Goal: Task Accomplishment & Management: Use online tool/utility

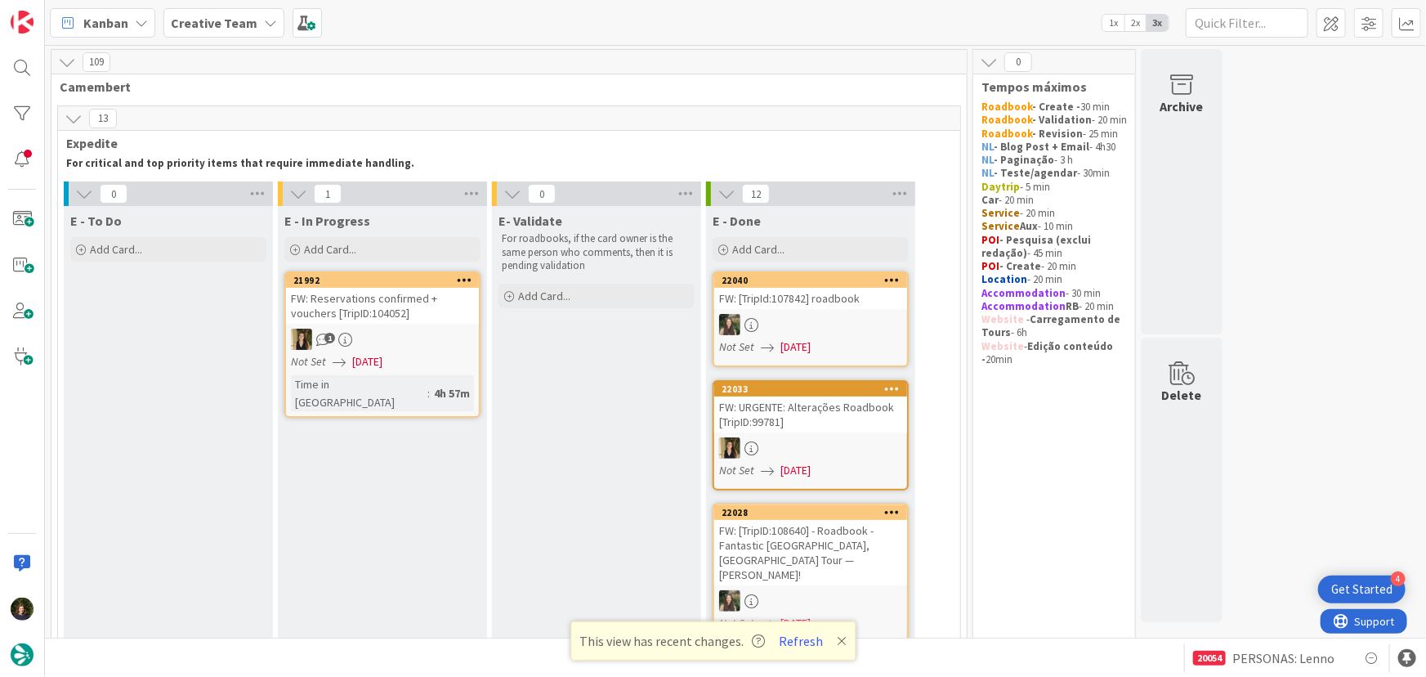
scroll to position [1362, 0]
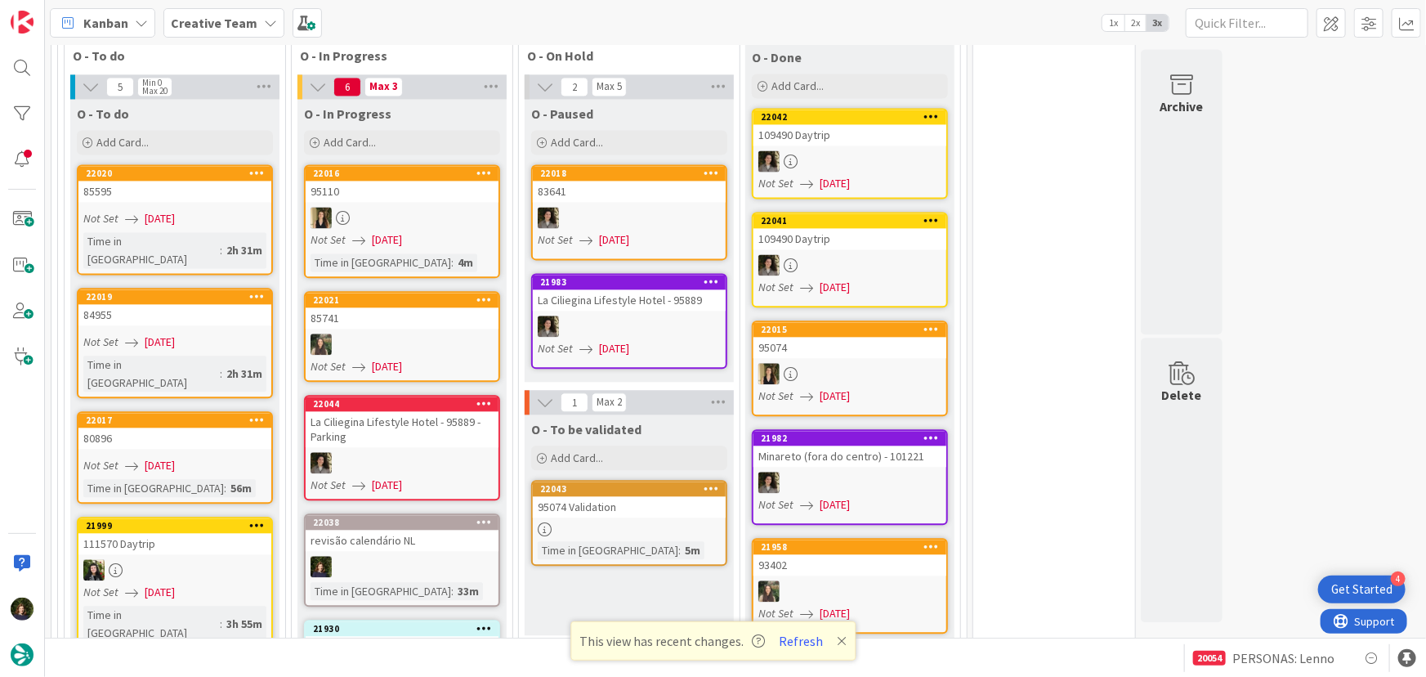
click at [386, 556] on div at bounding box center [402, 566] width 193 height 21
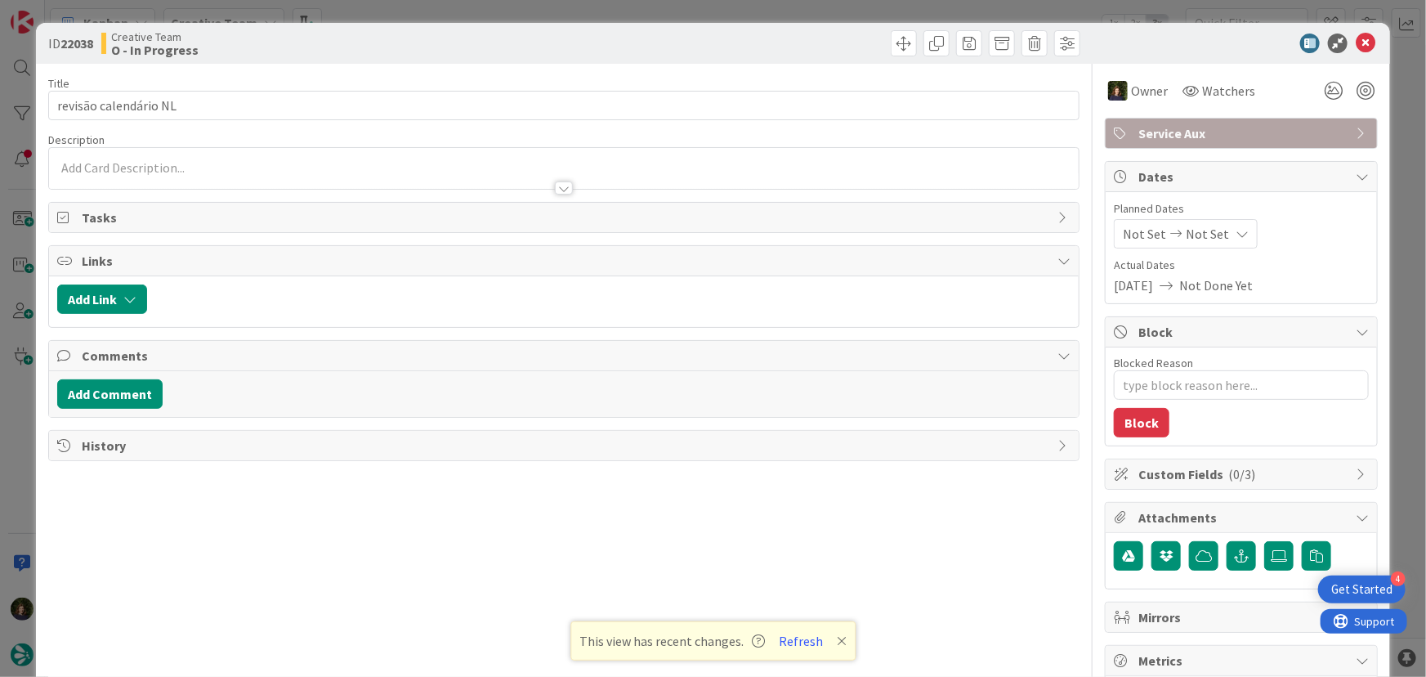
click at [1205, 135] on span "Service Aux" at bounding box center [1243, 133] width 209 height 20
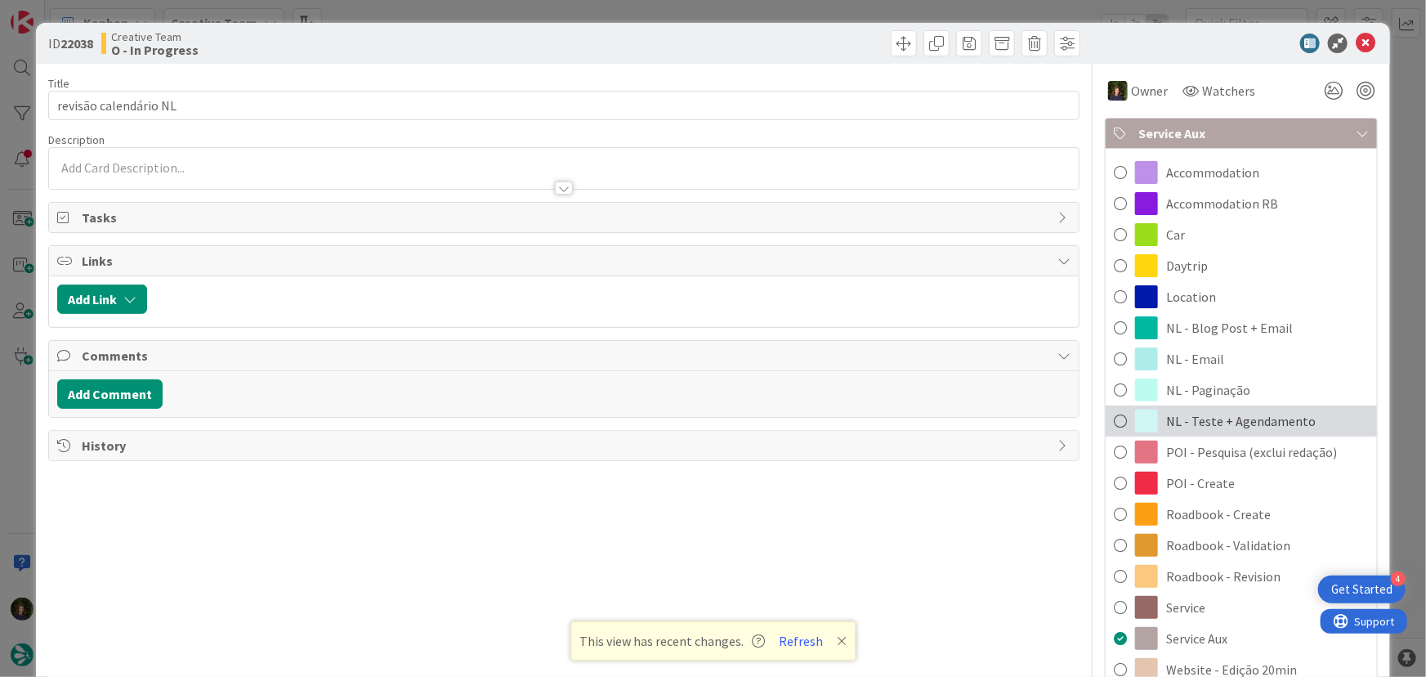
click at [1248, 424] on span "NL - Teste + Agendamento" at bounding box center [1241, 421] width 150 height 20
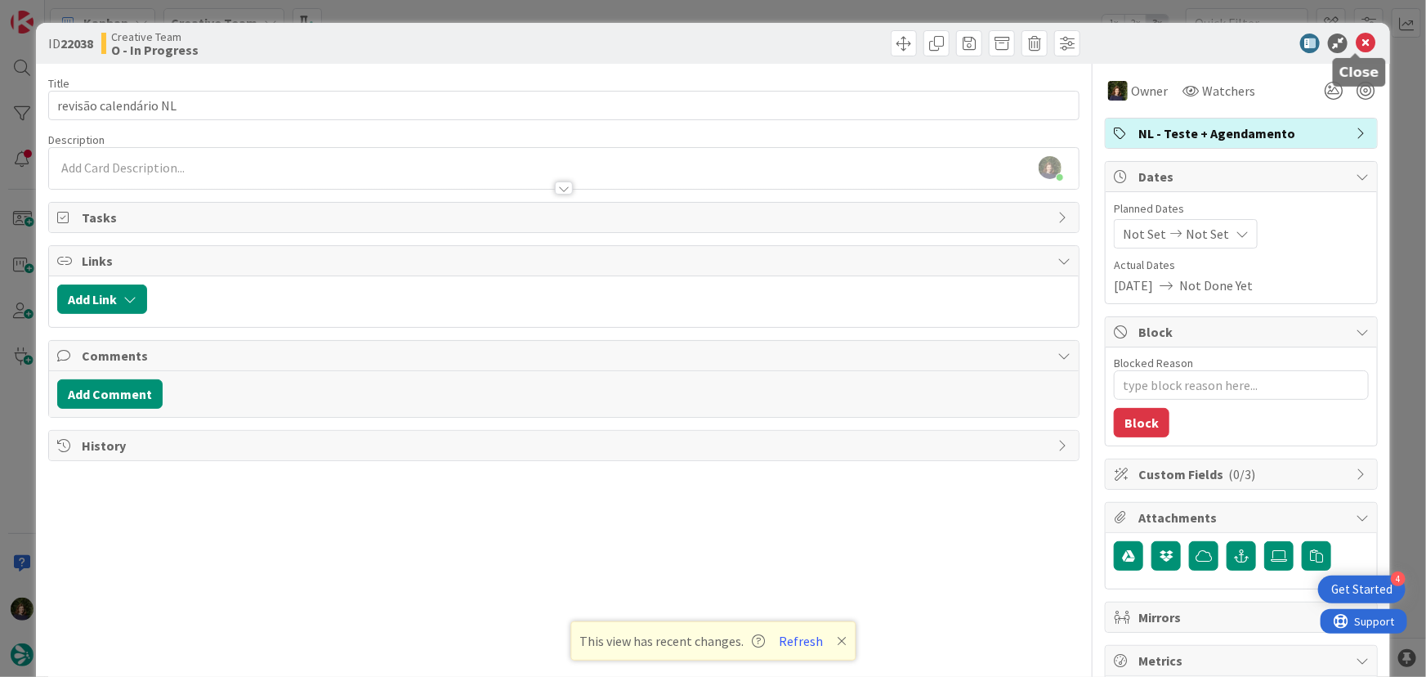
click at [1357, 42] on icon at bounding box center [1366, 44] width 20 height 20
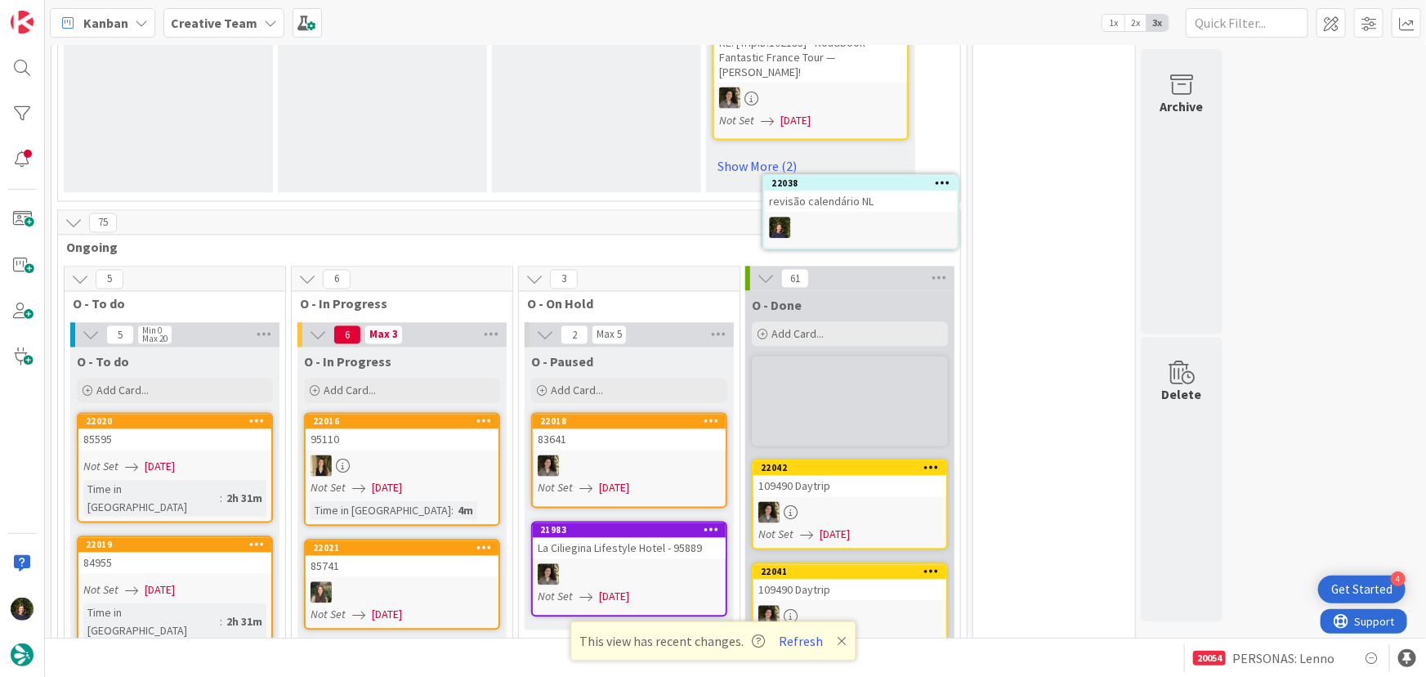
scroll to position [1477, 0]
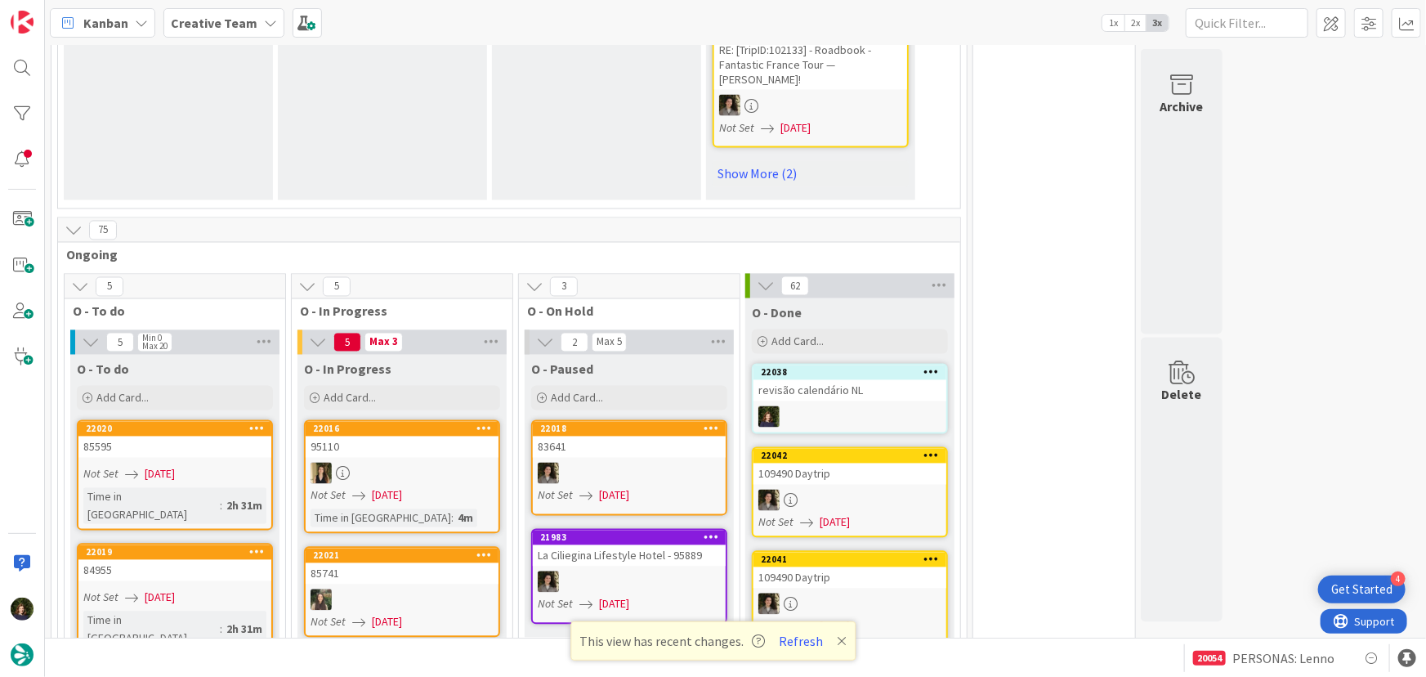
click at [914, 380] on div "revisão calendário NL" at bounding box center [850, 390] width 193 height 21
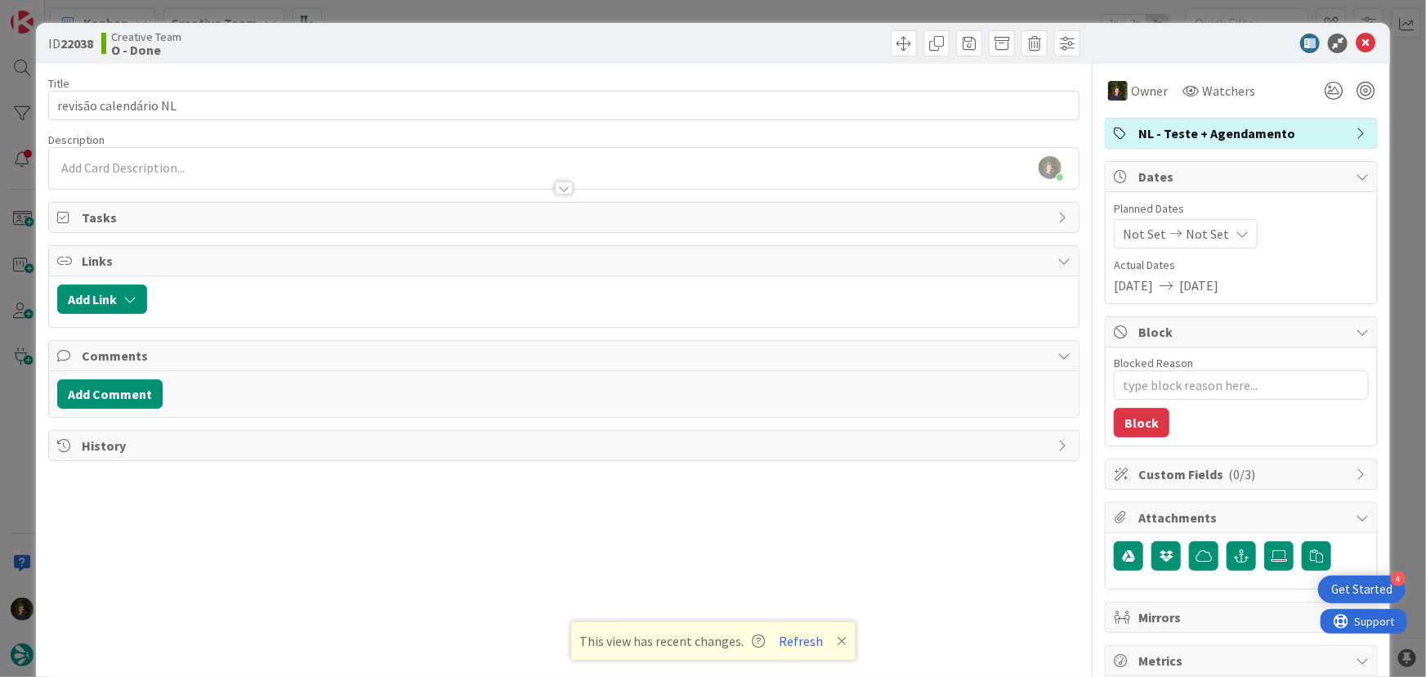
click at [1183, 133] on span "NL - Teste + Agendamento" at bounding box center [1243, 133] width 209 height 20
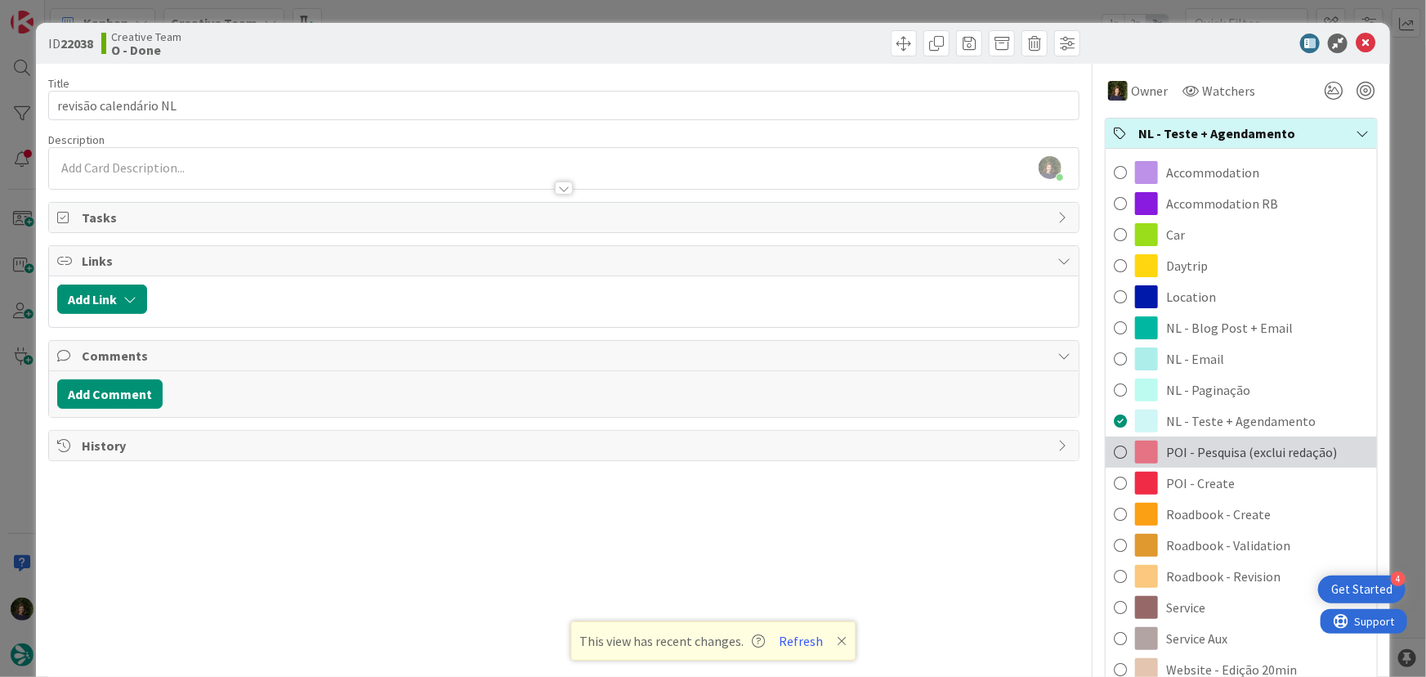
click at [1202, 454] on span "POI - Pesquisa (exclui redação)" at bounding box center [1251, 452] width 171 height 20
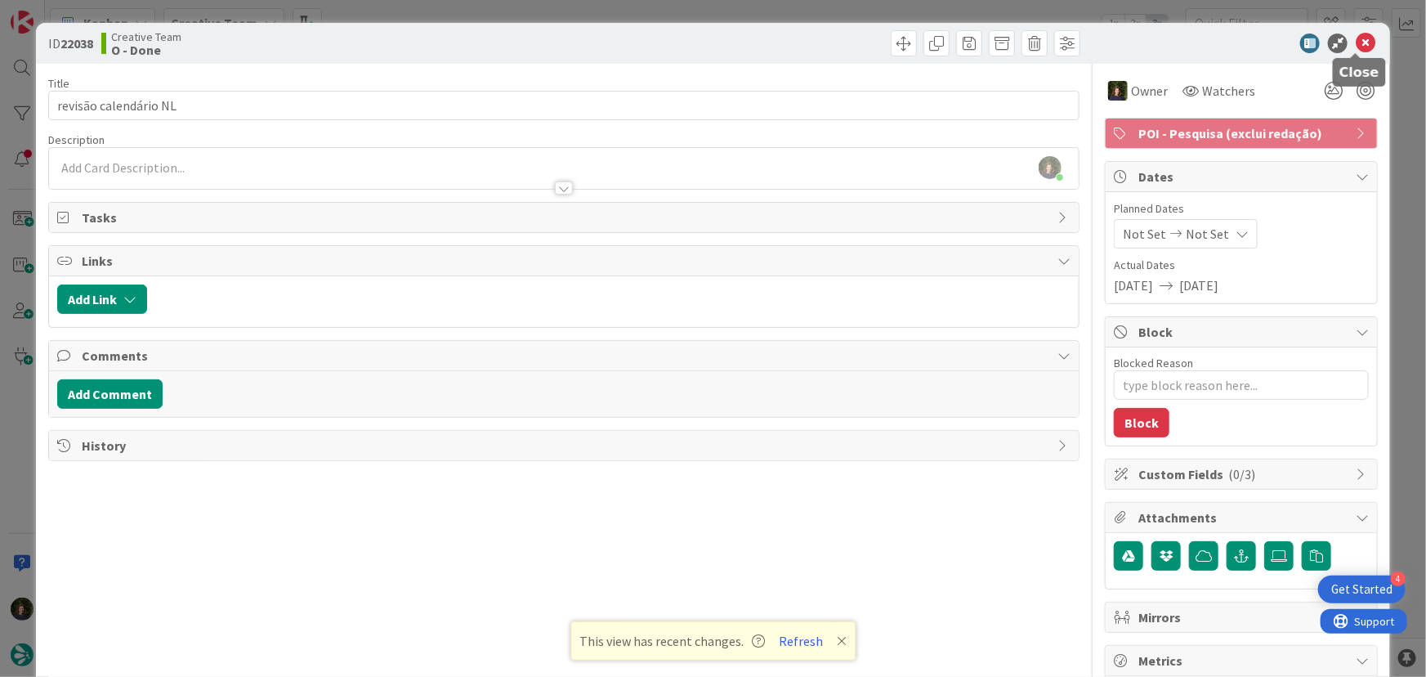
click at [1356, 40] on icon at bounding box center [1366, 44] width 20 height 20
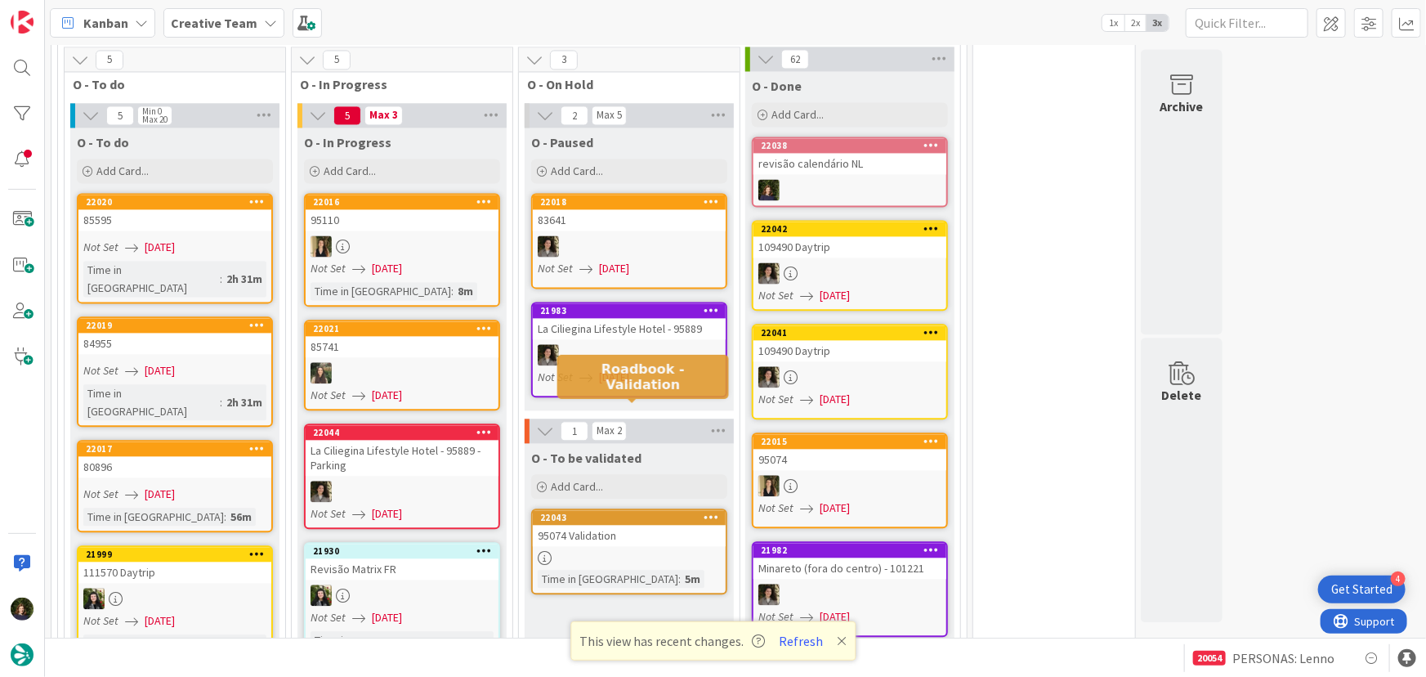
scroll to position [1774, 0]
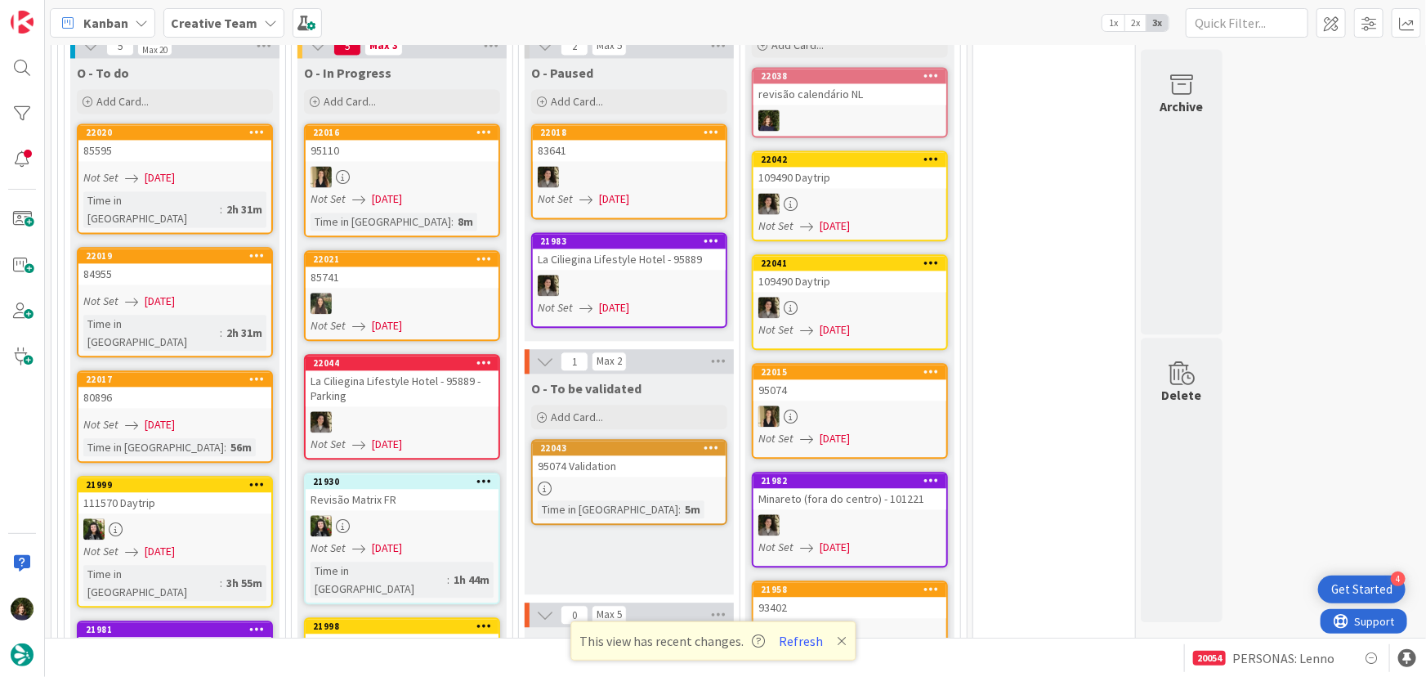
click at [197, 518] on div at bounding box center [174, 528] width 193 height 21
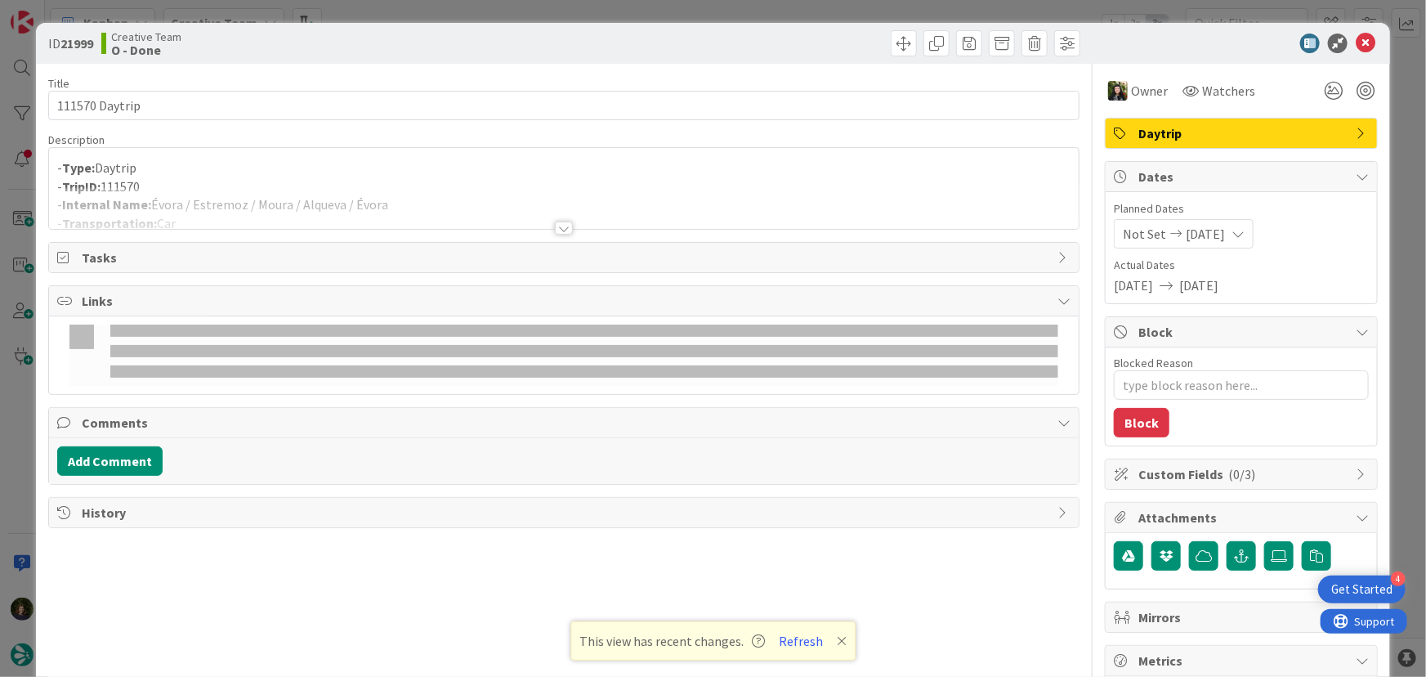
type textarea "x"
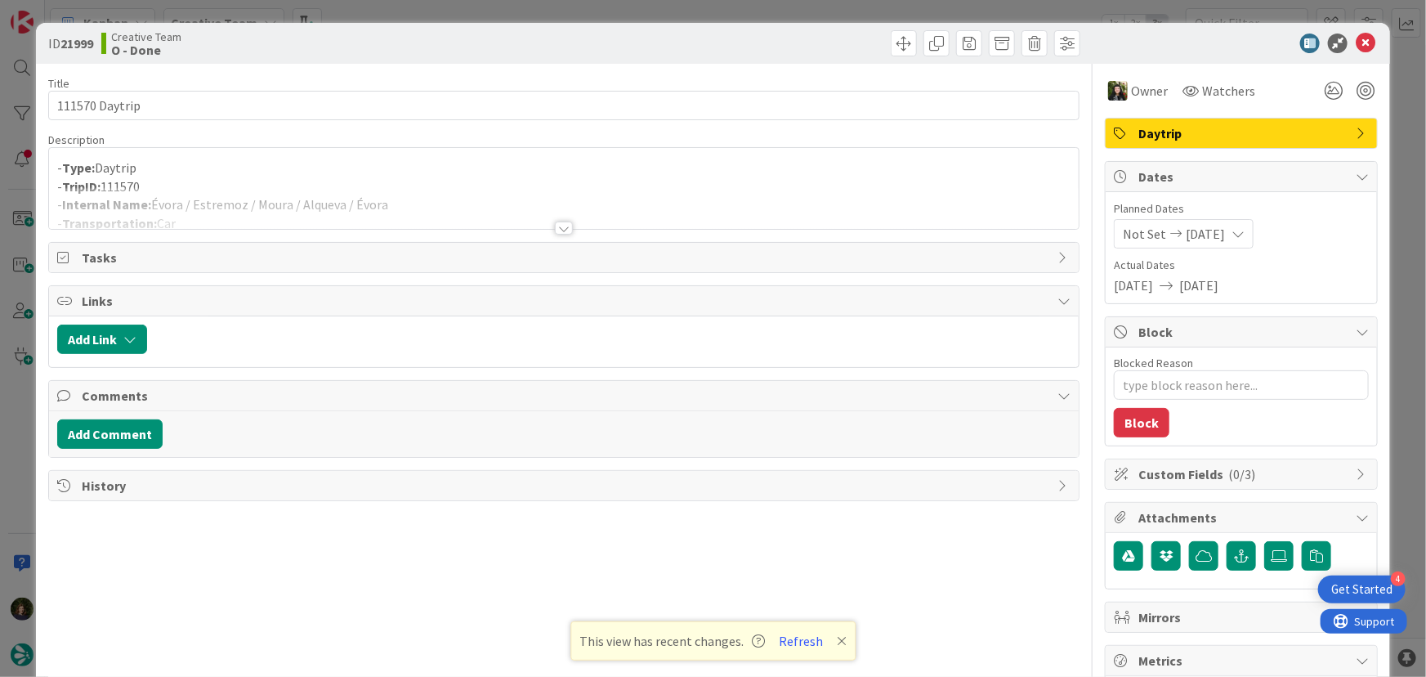
click at [555, 225] on div at bounding box center [564, 228] width 18 height 13
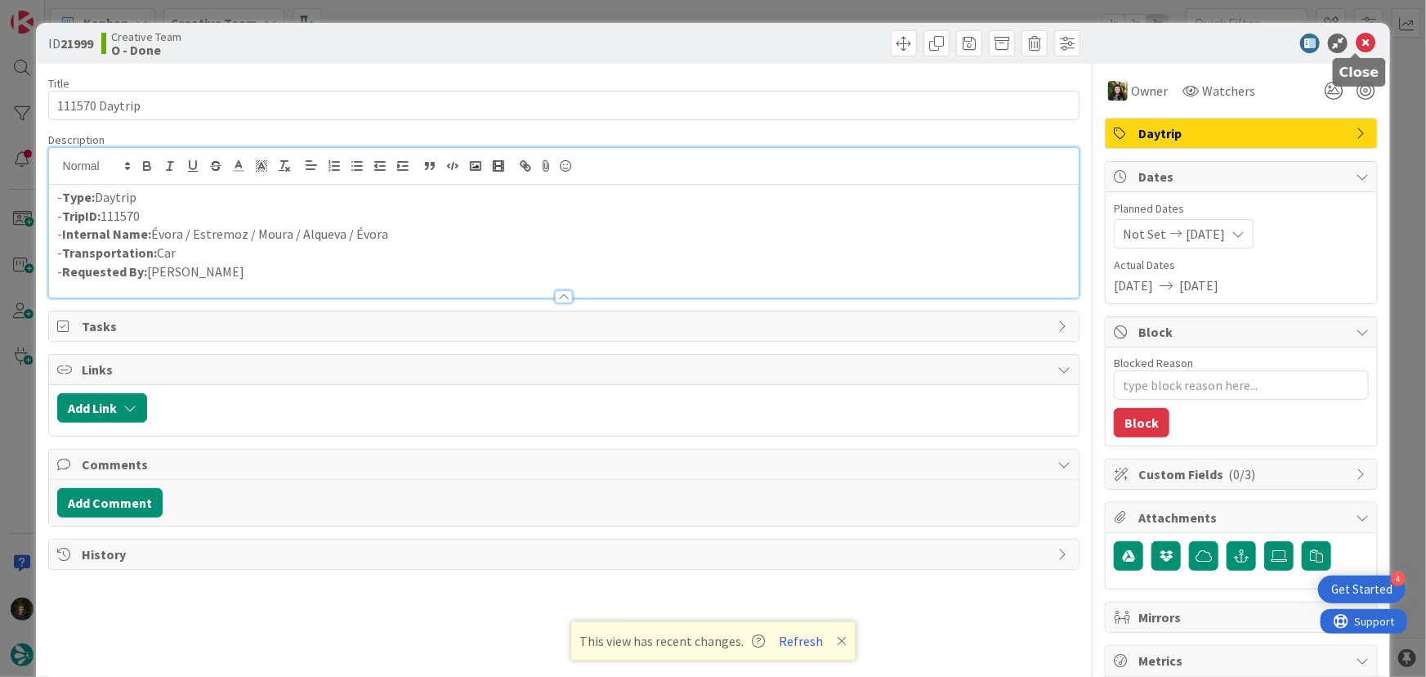
click at [1358, 41] on icon at bounding box center [1366, 44] width 20 height 20
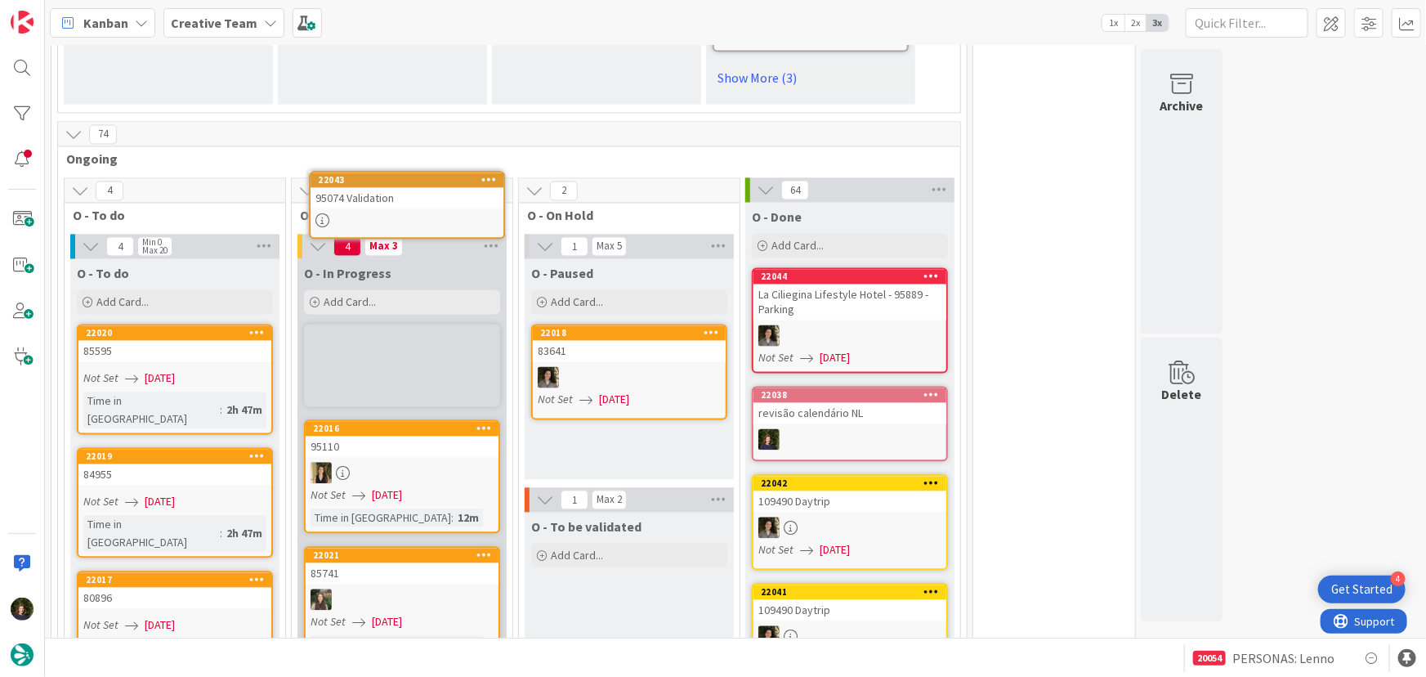
scroll to position [1549, 0]
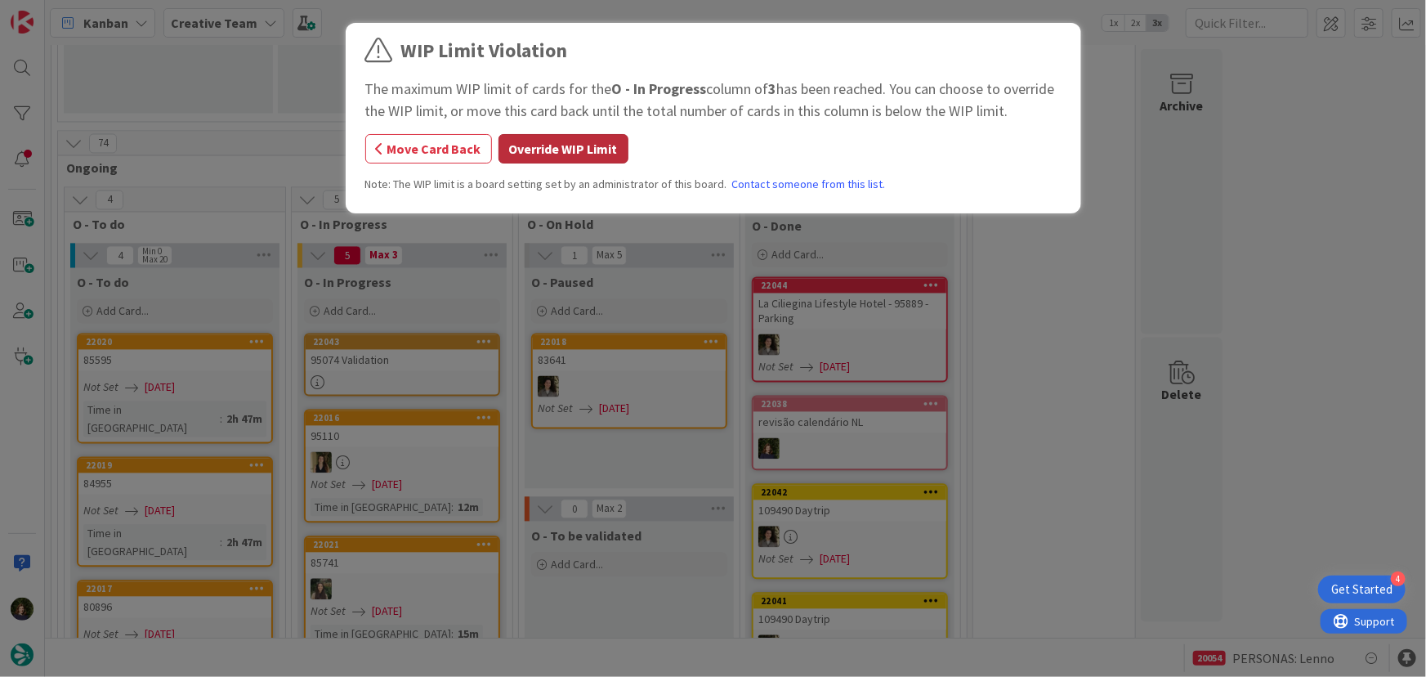
click at [542, 151] on button "Override WIP Limit" at bounding box center [564, 148] width 130 height 29
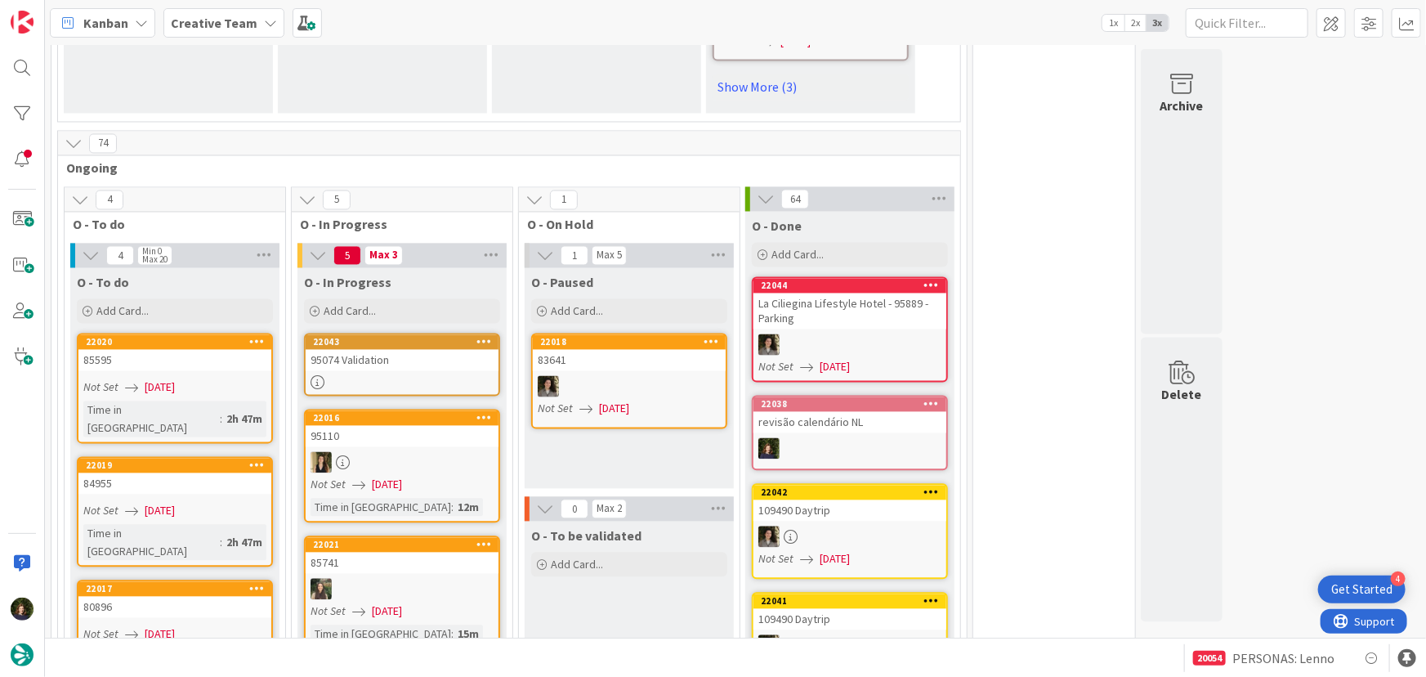
click at [367, 333] on link "22043 95074 Validation" at bounding box center [402, 364] width 196 height 63
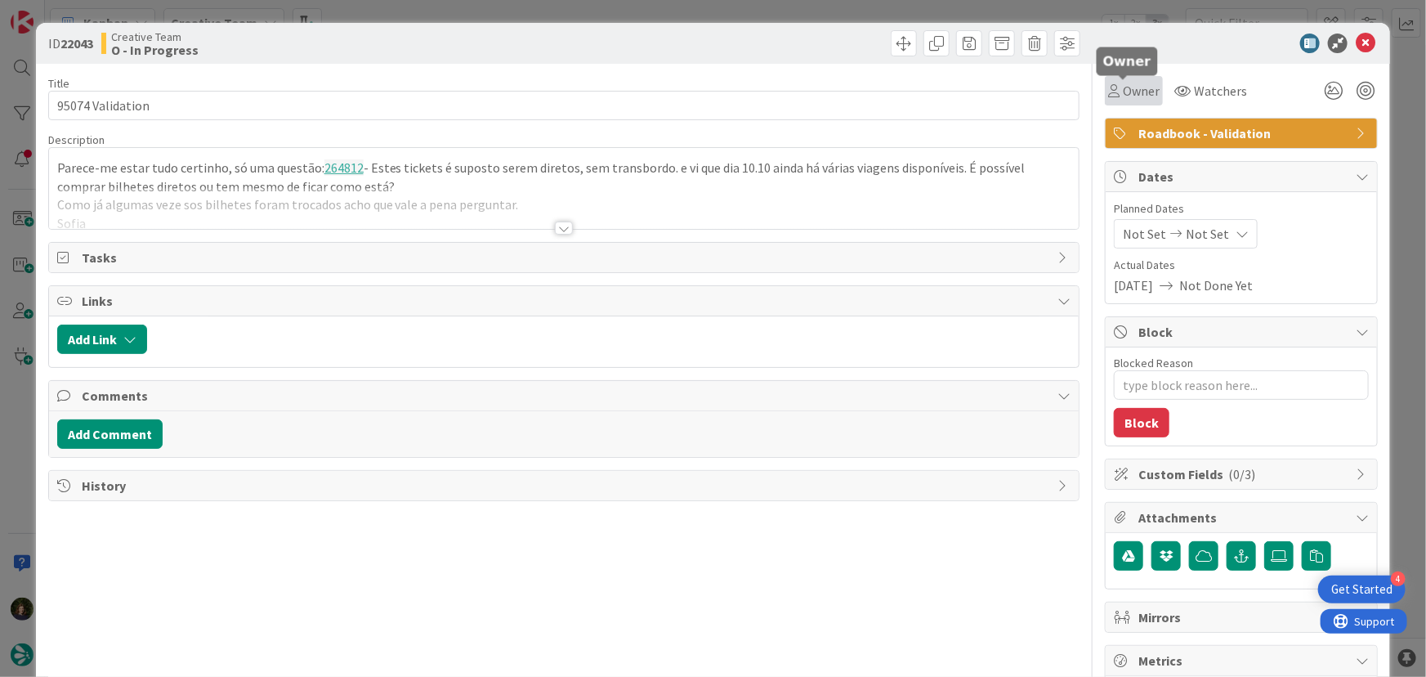
click at [1133, 84] on span "Owner" at bounding box center [1141, 91] width 37 height 20
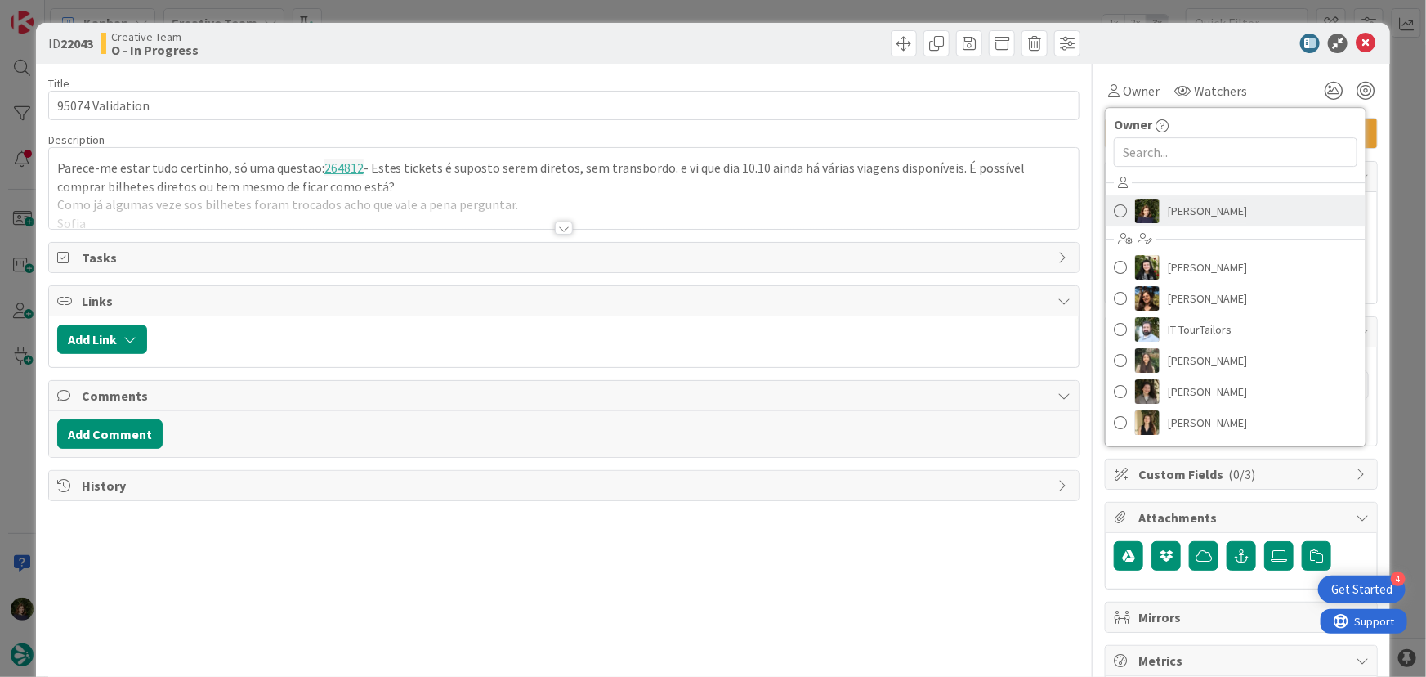
click at [1173, 204] on span "[PERSON_NAME]" at bounding box center [1207, 211] width 79 height 25
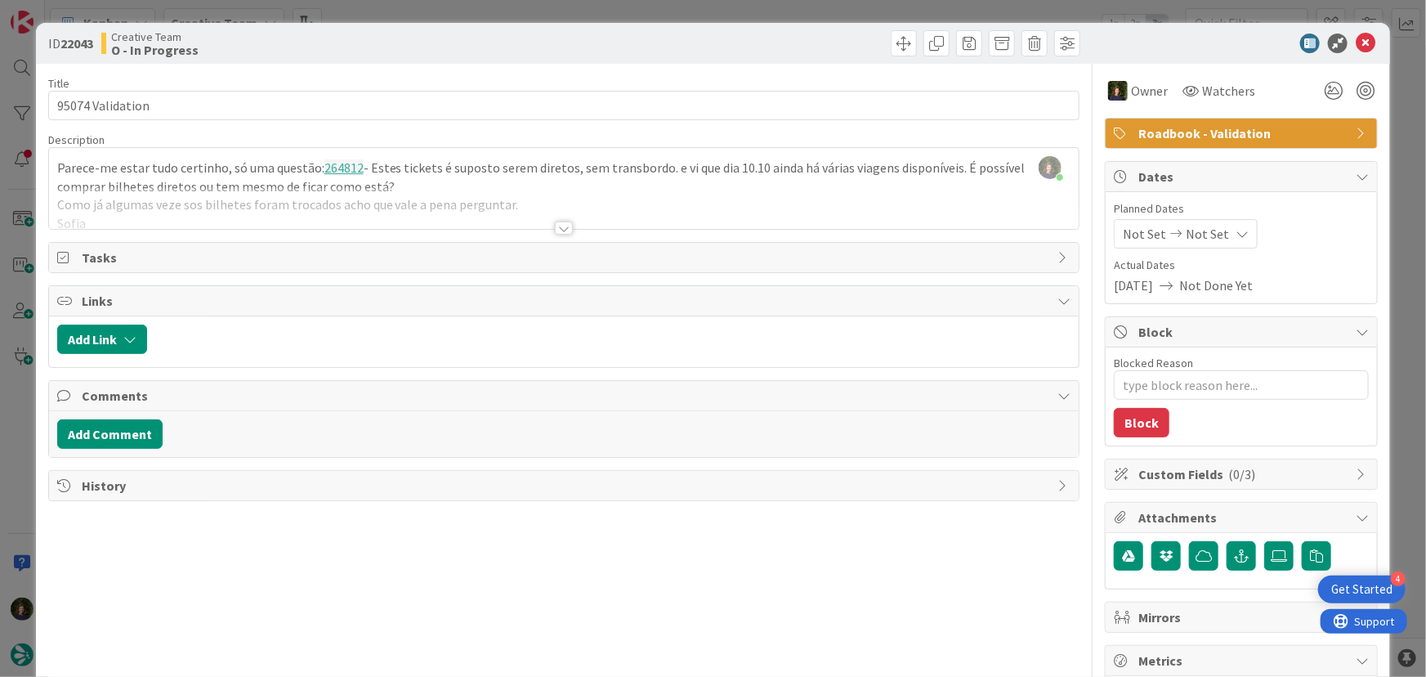
click at [557, 226] on div at bounding box center [564, 228] width 18 height 13
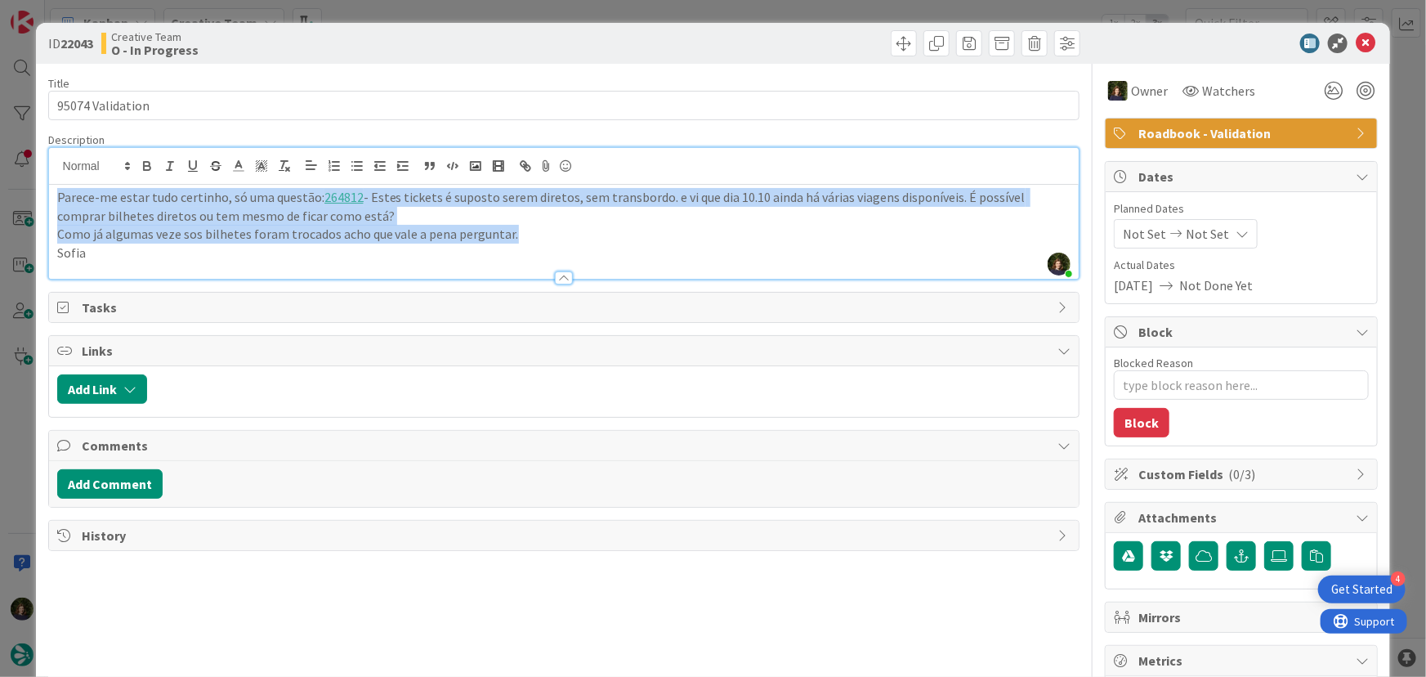
drag, startPoint x: 503, startPoint y: 237, endPoint x: 48, endPoint y: 202, distance: 455.8
click at [49, 202] on div "Parece-me estar tudo certinho, só uma questão: 264812 - Estes tickets é suposto…" at bounding box center [564, 232] width 1031 height 94
copy div "Parece-me estar tudo certinho, só uma questão: 264812 - Estes tickets é suposto…"
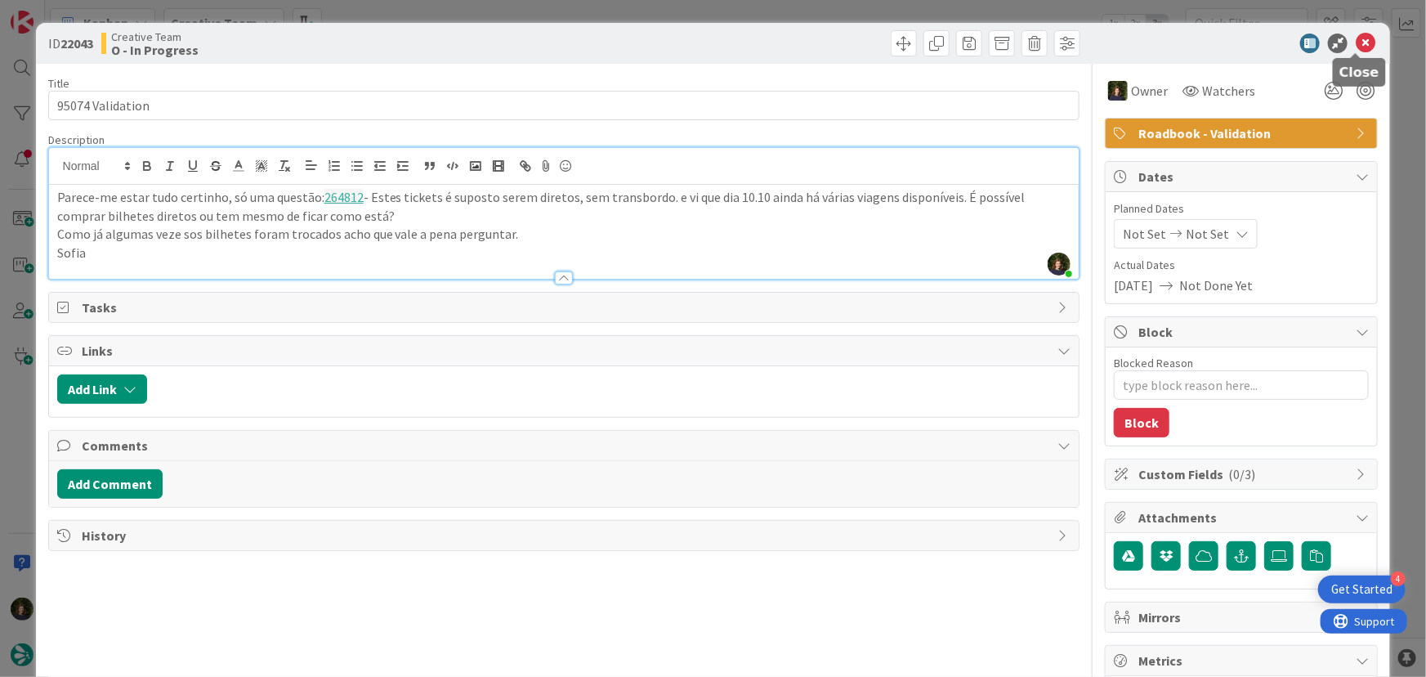
drag, startPoint x: 1359, startPoint y: 43, endPoint x: 1319, endPoint y: 87, distance: 59.6
click at [1359, 43] on icon at bounding box center [1366, 44] width 20 height 20
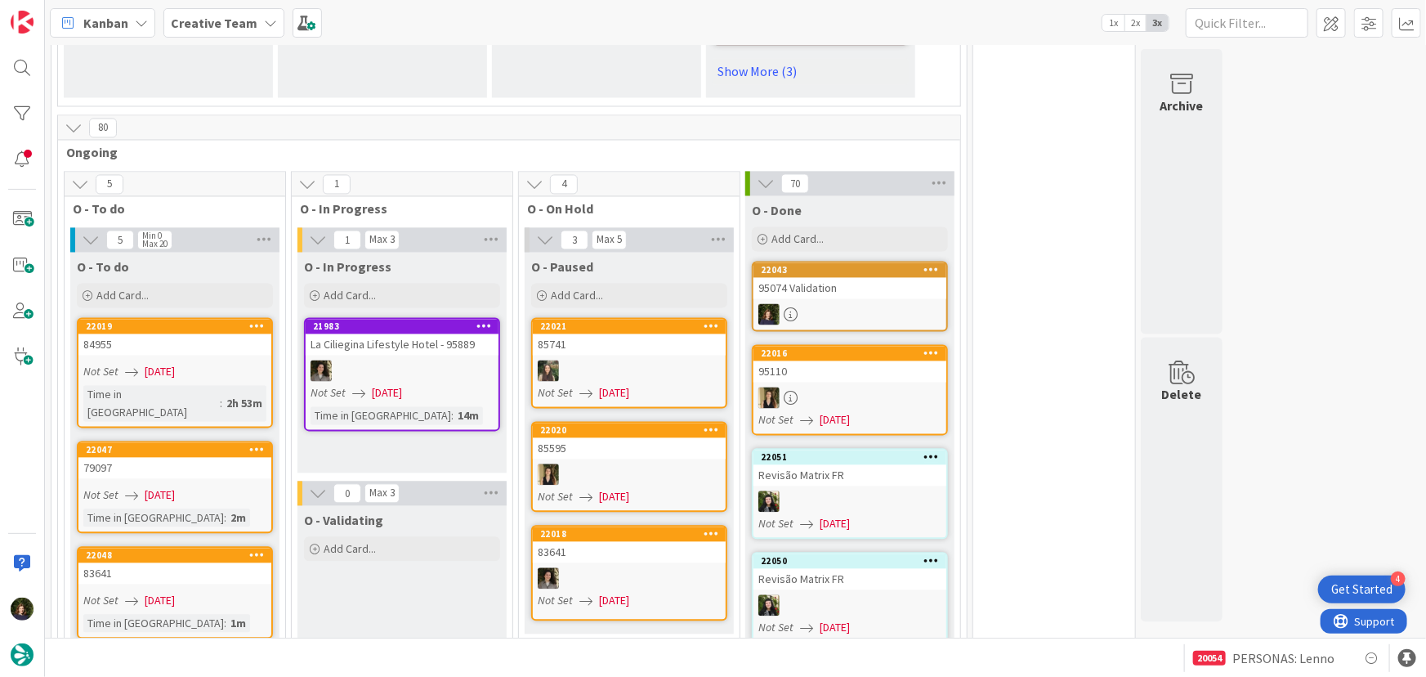
scroll to position [1556, 0]
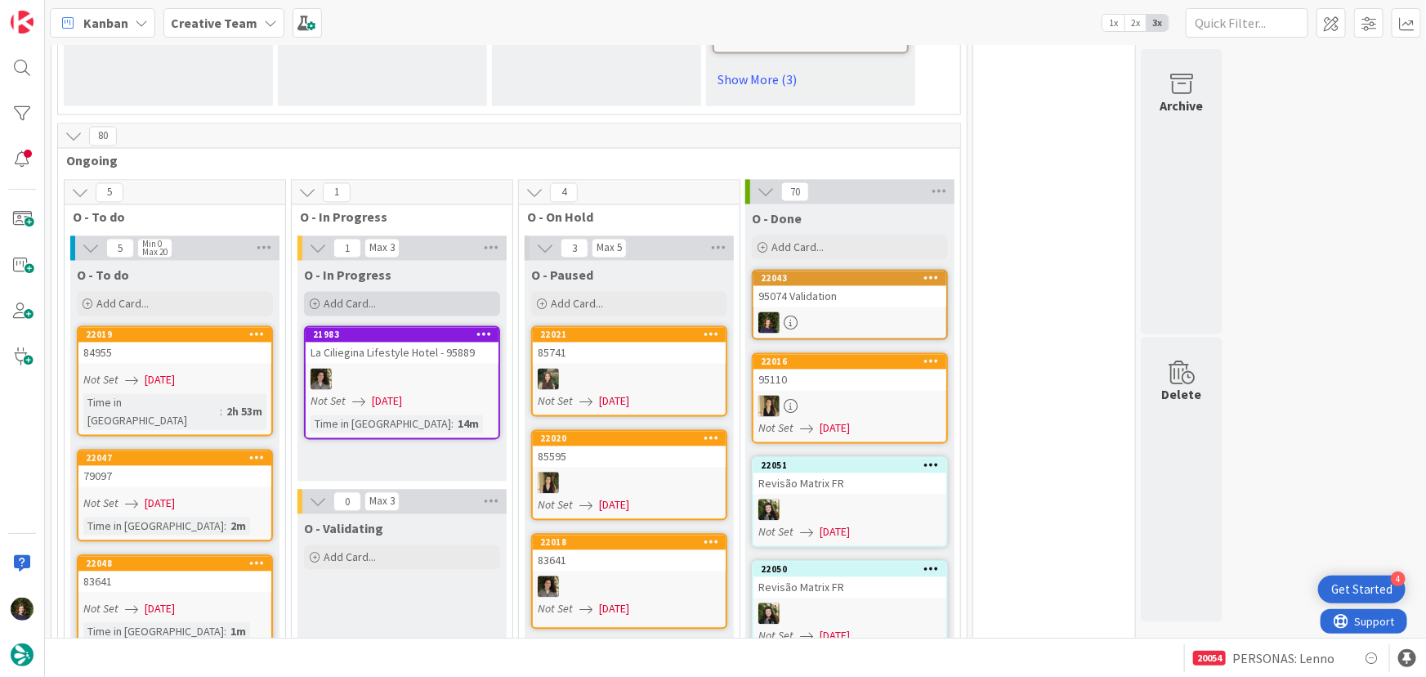
click at [367, 297] on span "Add Card..." at bounding box center [350, 304] width 52 height 15
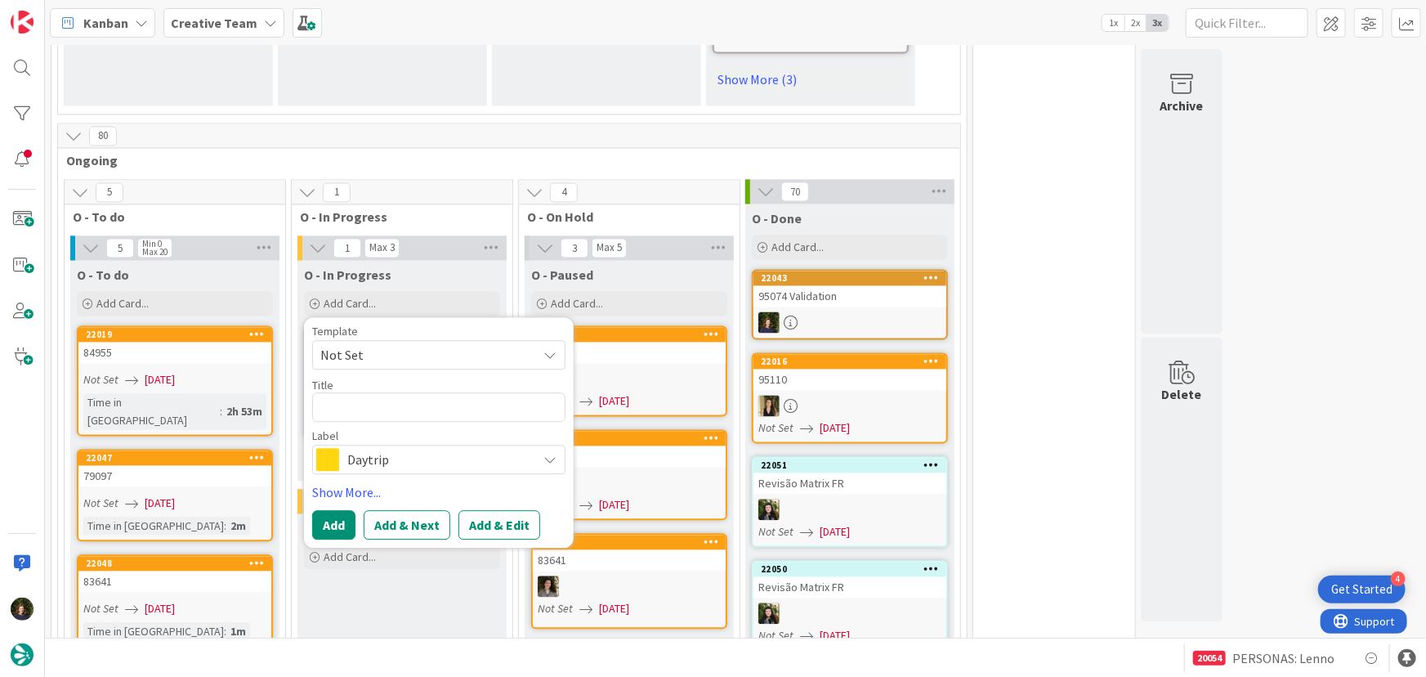
type textarea "x"
type textarea "R"
type textarea "x"
type textarea "Re"
type textarea "x"
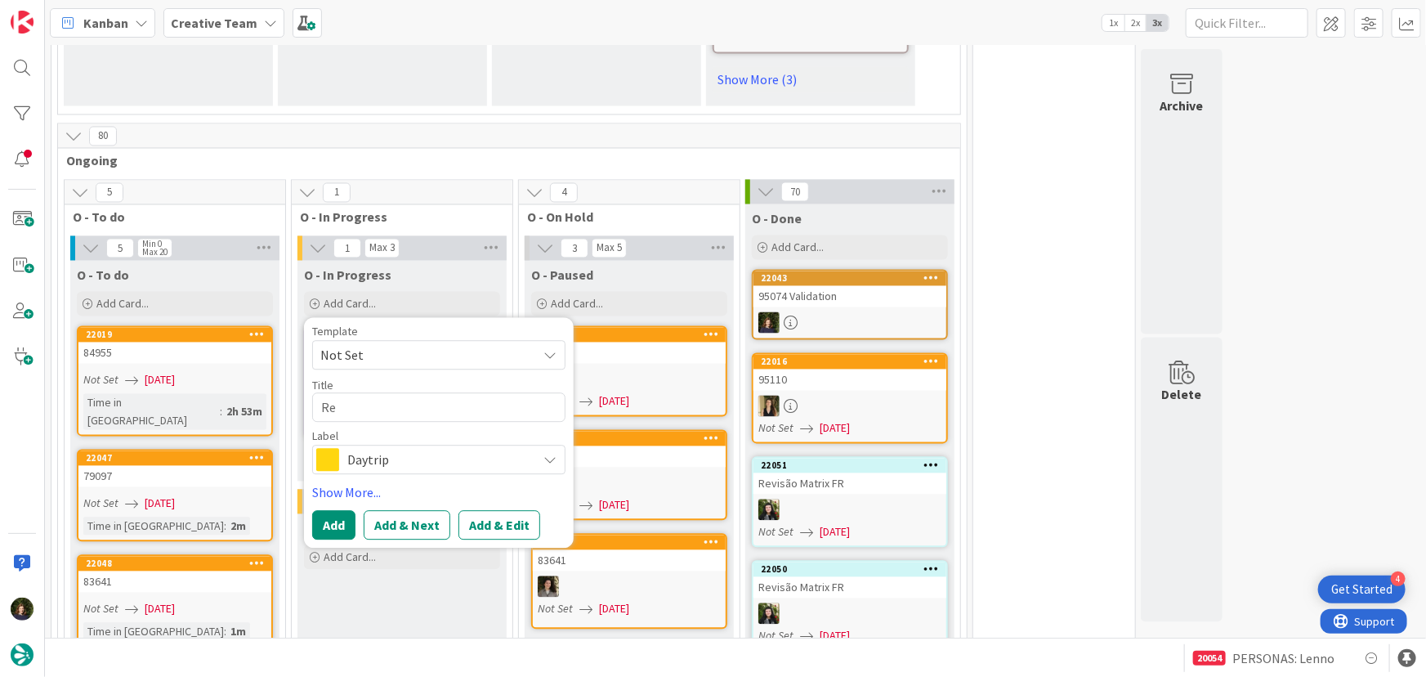
type textarea "Rev"
type textarea "x"
type textarea "Revi"
type textarea "x"
type textarea "Revis"
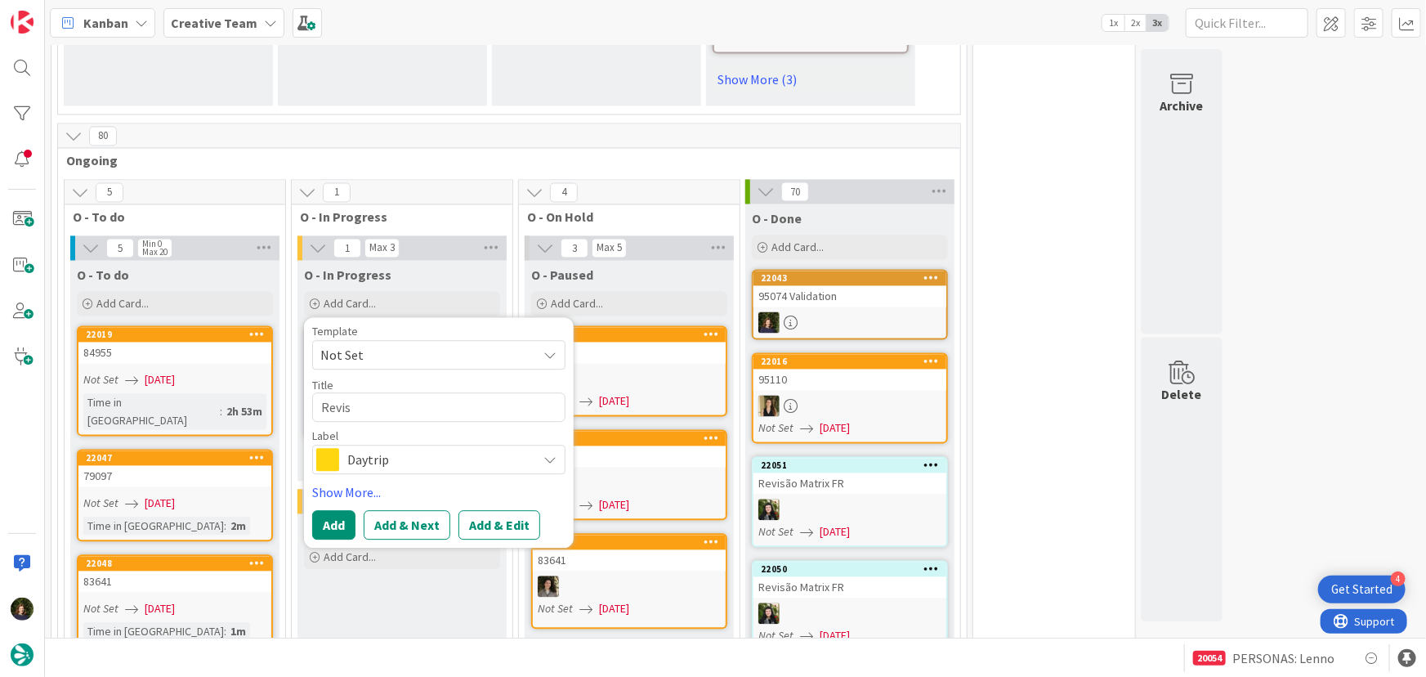
type textarea "x"
type textarea "Revisã"
type textarea "x"
type textarea "Revisão"
type textarea "x"
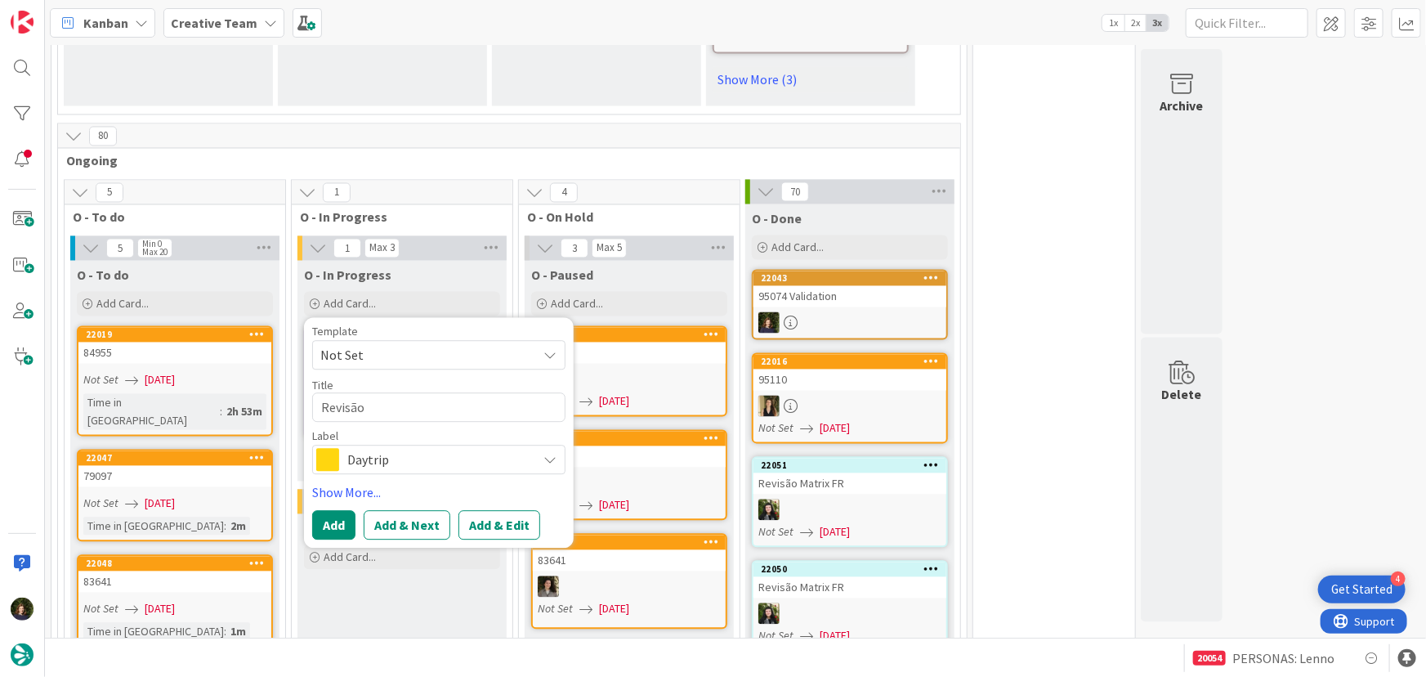
type textarea "Revisão"
type textarea "x"
type textarea "Revisão M"
type textarea "x"
type textarea "Revisão [PERSON_NAME]"
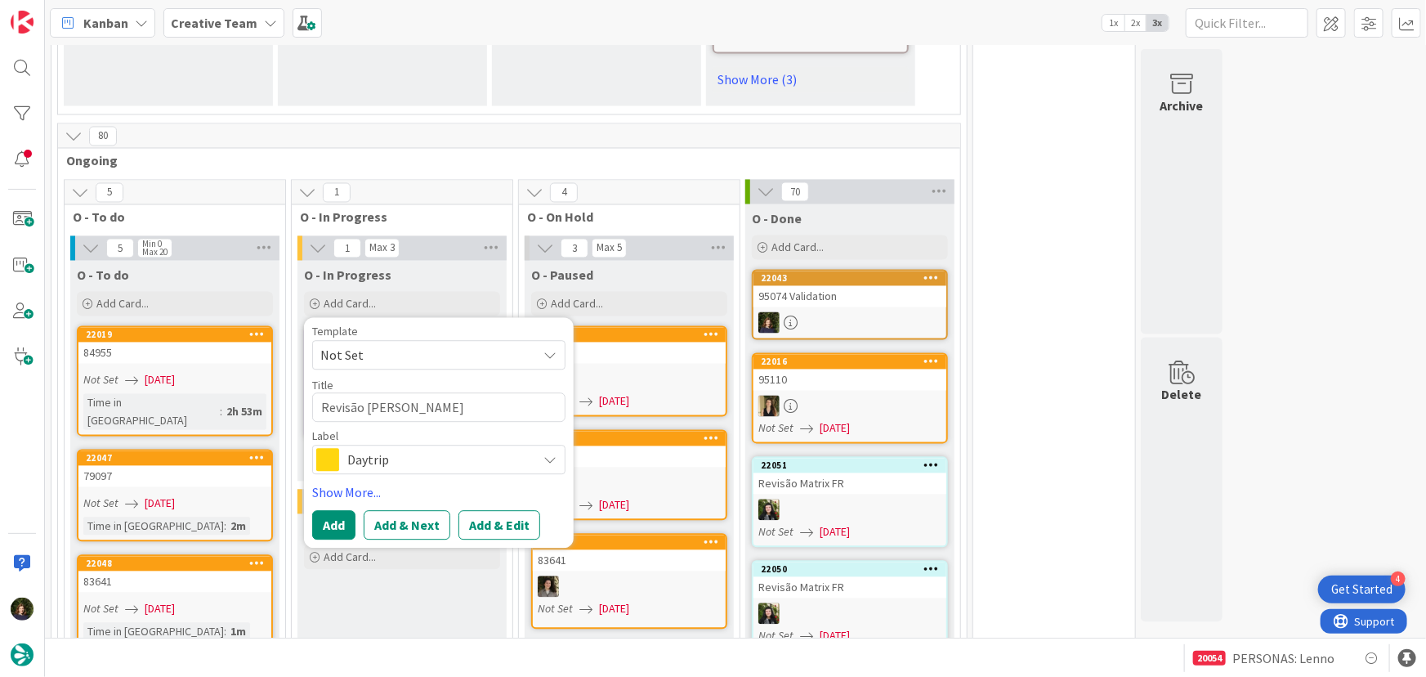
type textarea "x"
type textarea "Revisão Mat"
type textarea "x"
type textarea "Revisão Matr"
type textarea "x"
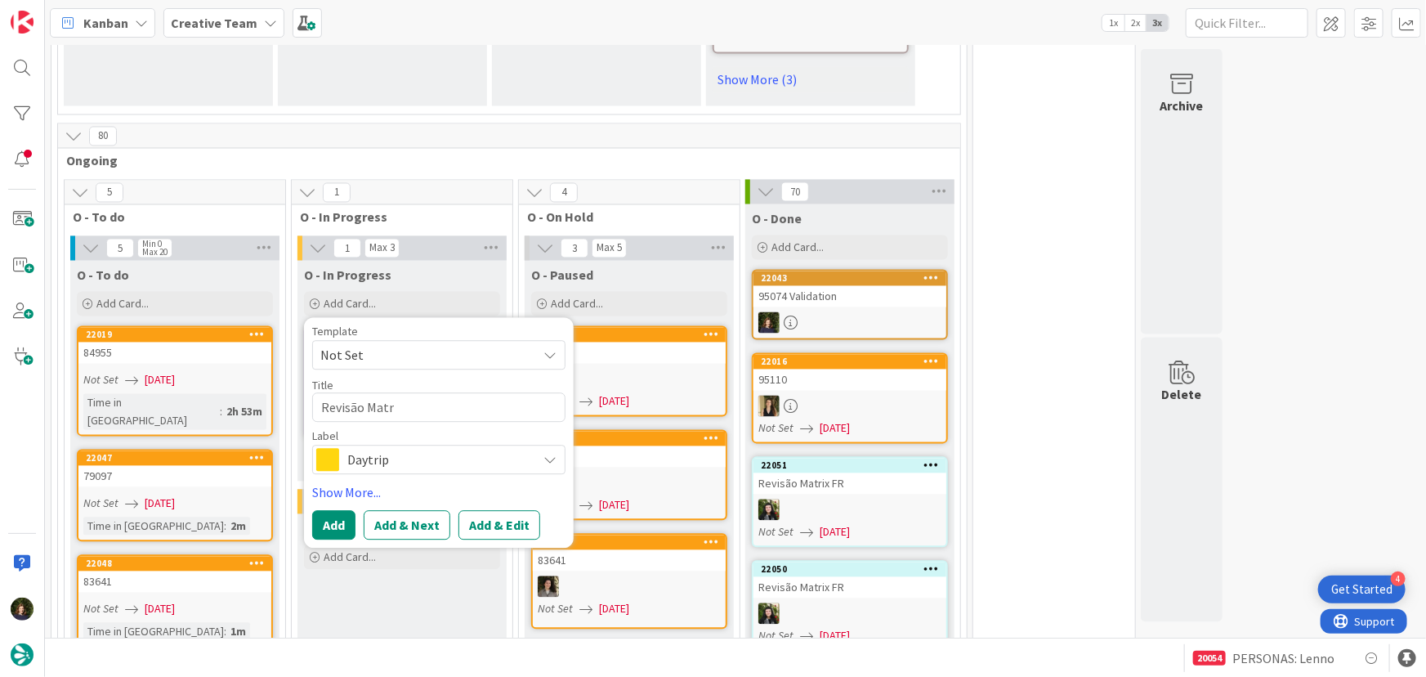
type textarea "Revisão Matri"
type textarea "x"
type textarea "Revisão Matrix"
type textarea "x"
type textarea "Revisão Matrix"
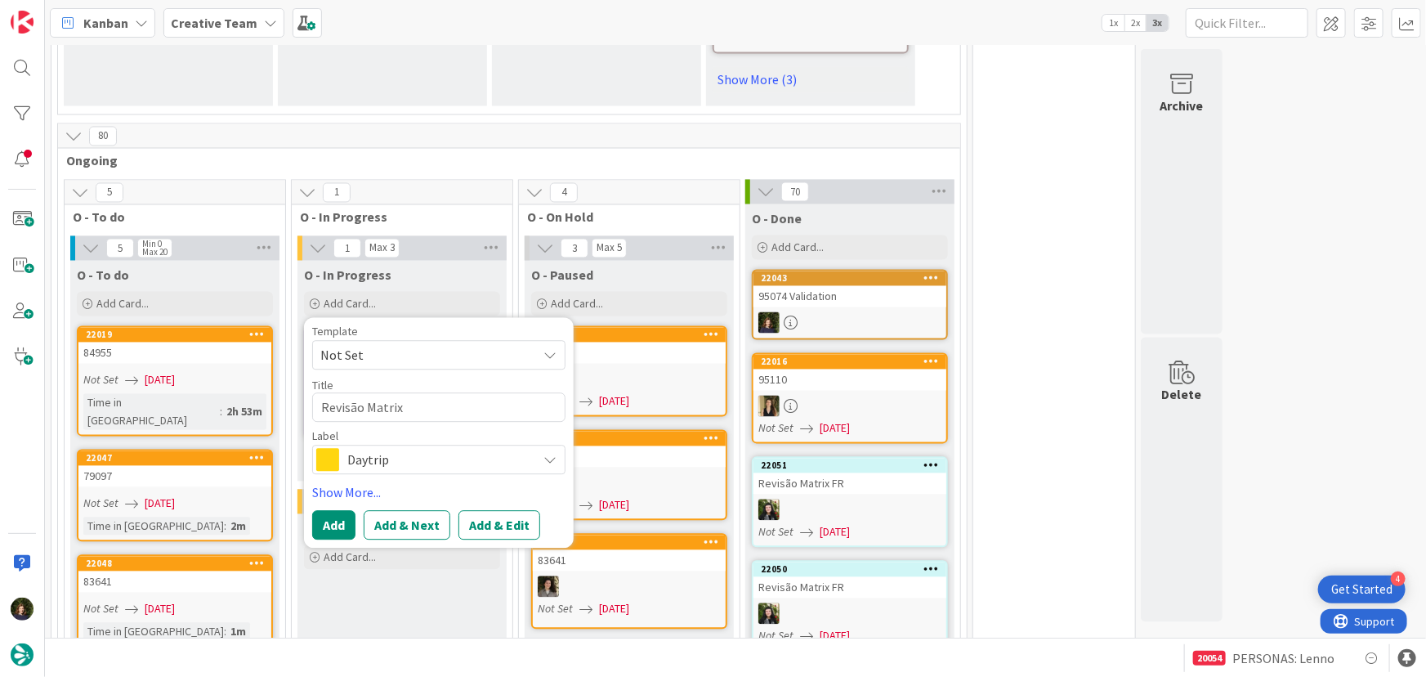
type textarea "x"
type textarea "Revisão Matrix I"
type textarea "x"
type textarea "Revisão Matrix IR"
type textarea "x"
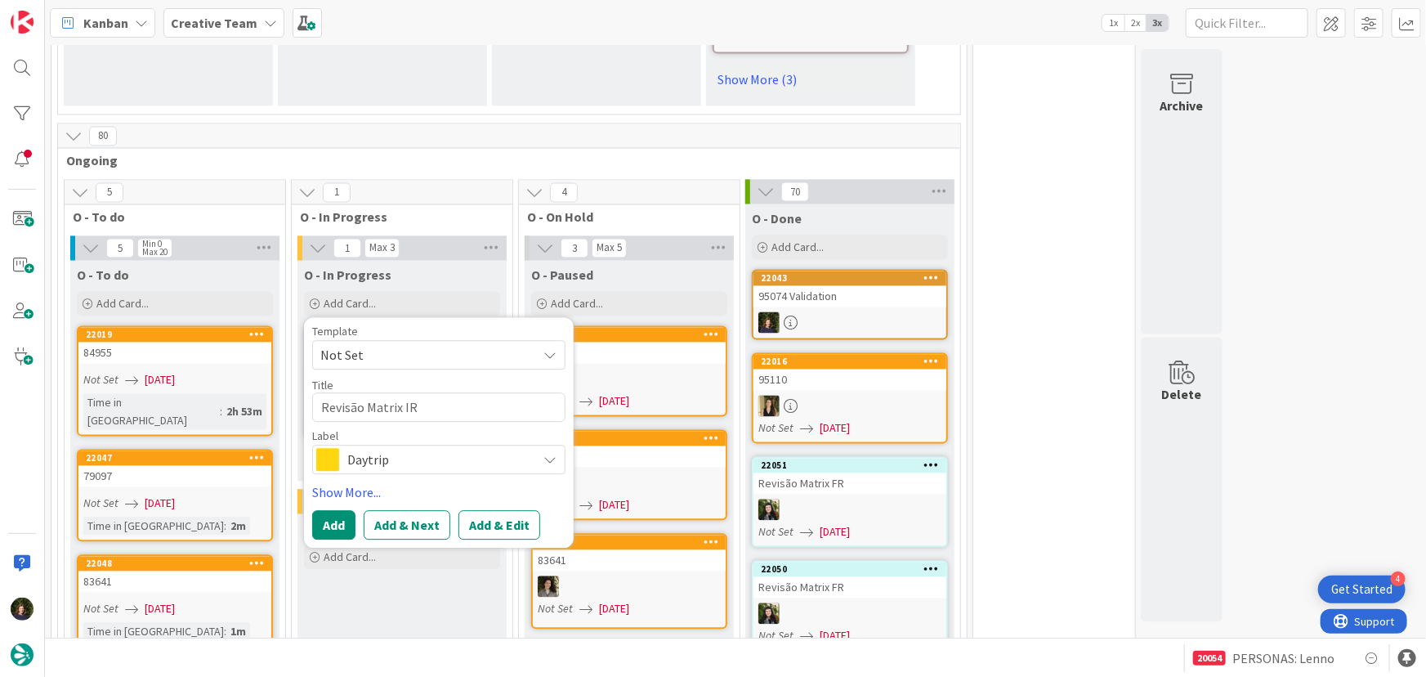
type textarea "Revisão Matrix IRE"
type textarea "x"
type textarea "Revisão Matrix IRE"
type textarea "x"
type textarea "Revisão Matrix IRE S"
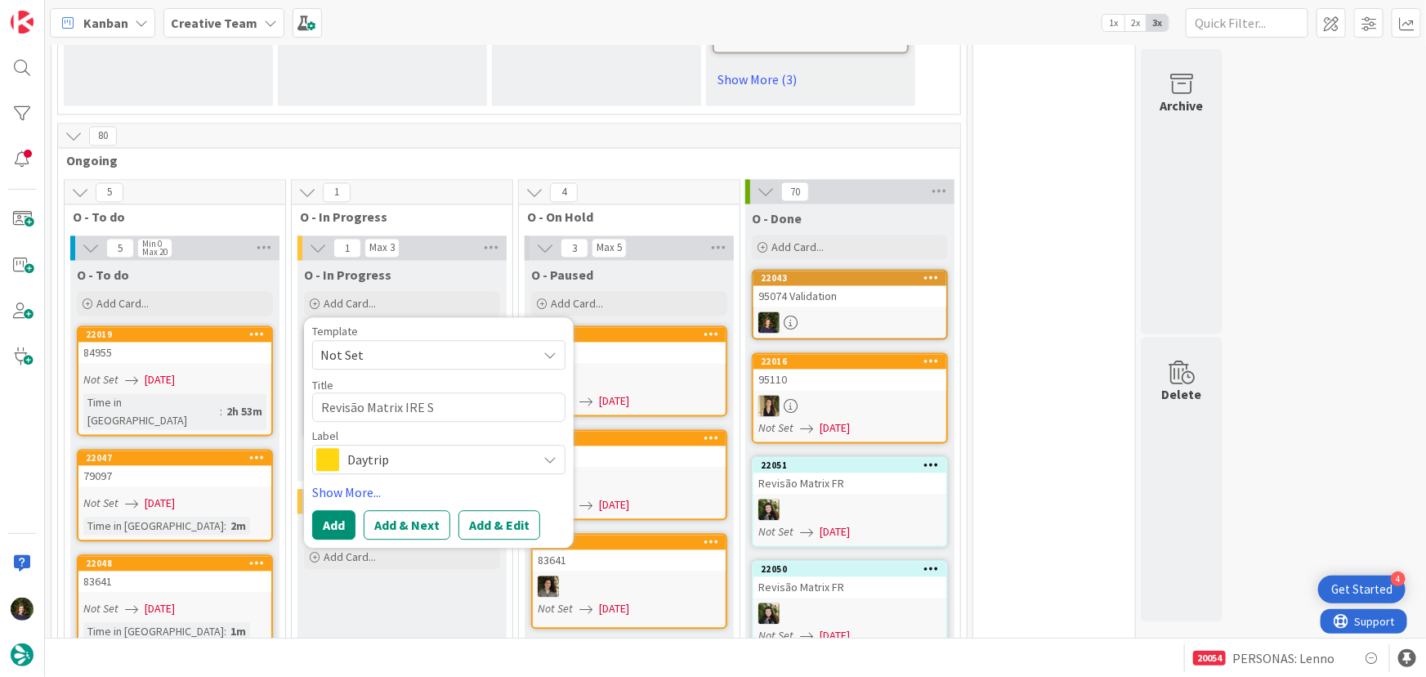
type textarea "x"
type textarea "Revisão Matrix IRE SS"
click at [401, 449] on span "Daytrip" at bounding box center [437, 460] width 181 height 23
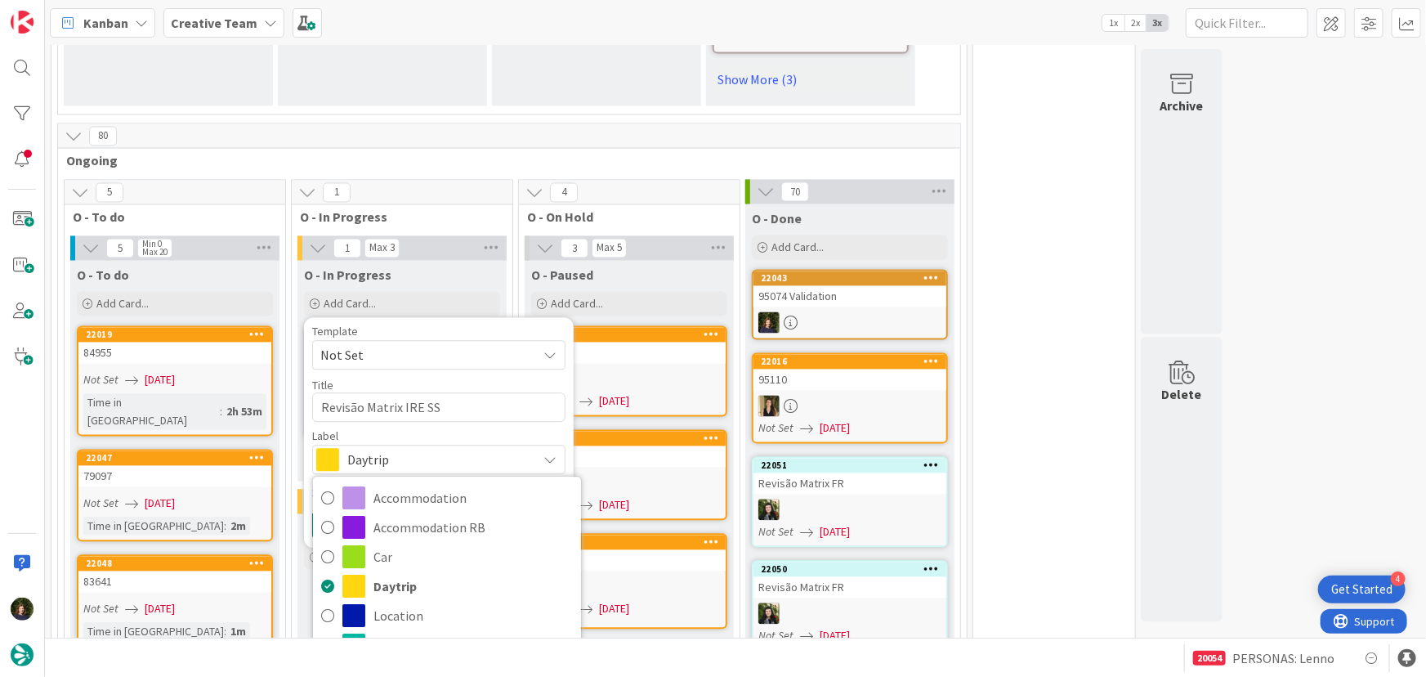
scroll to position [74, 0]
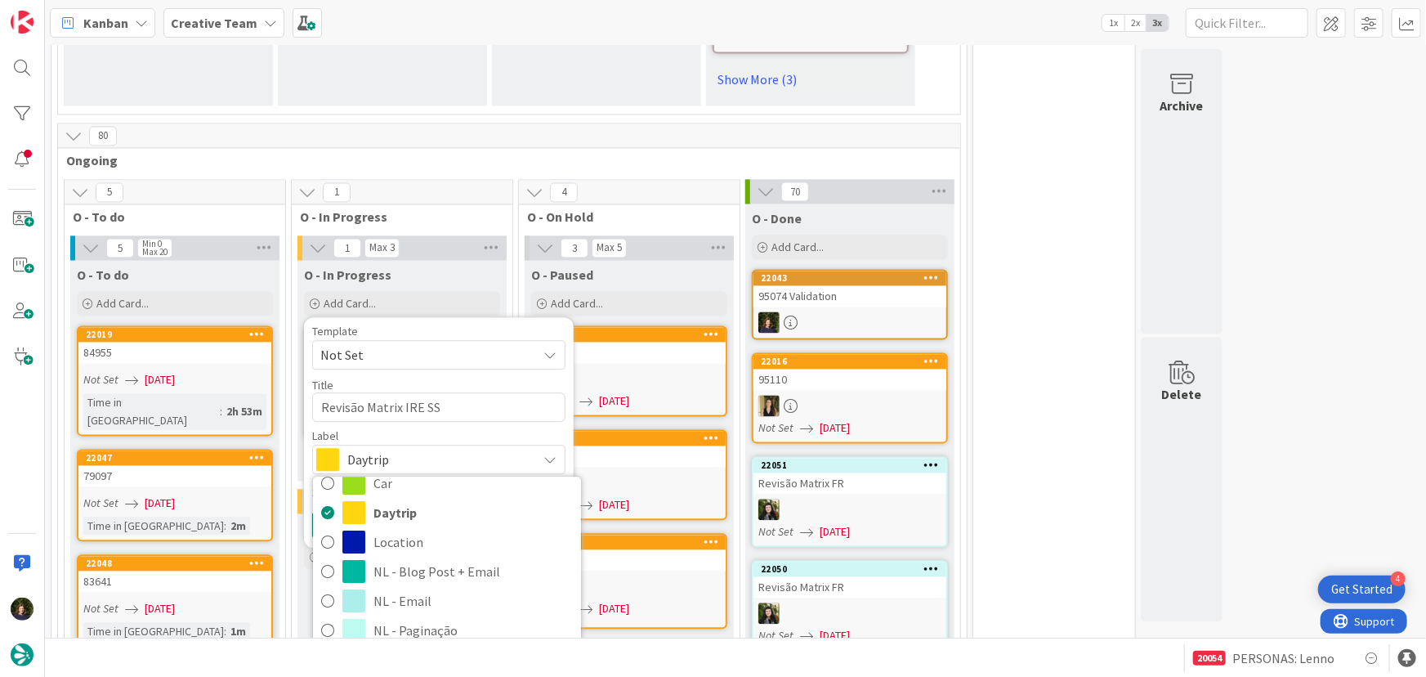
click at [437, 648] on span "NL - Teste + Agendamento" at bounding box center [473, 660] width 199 height 25
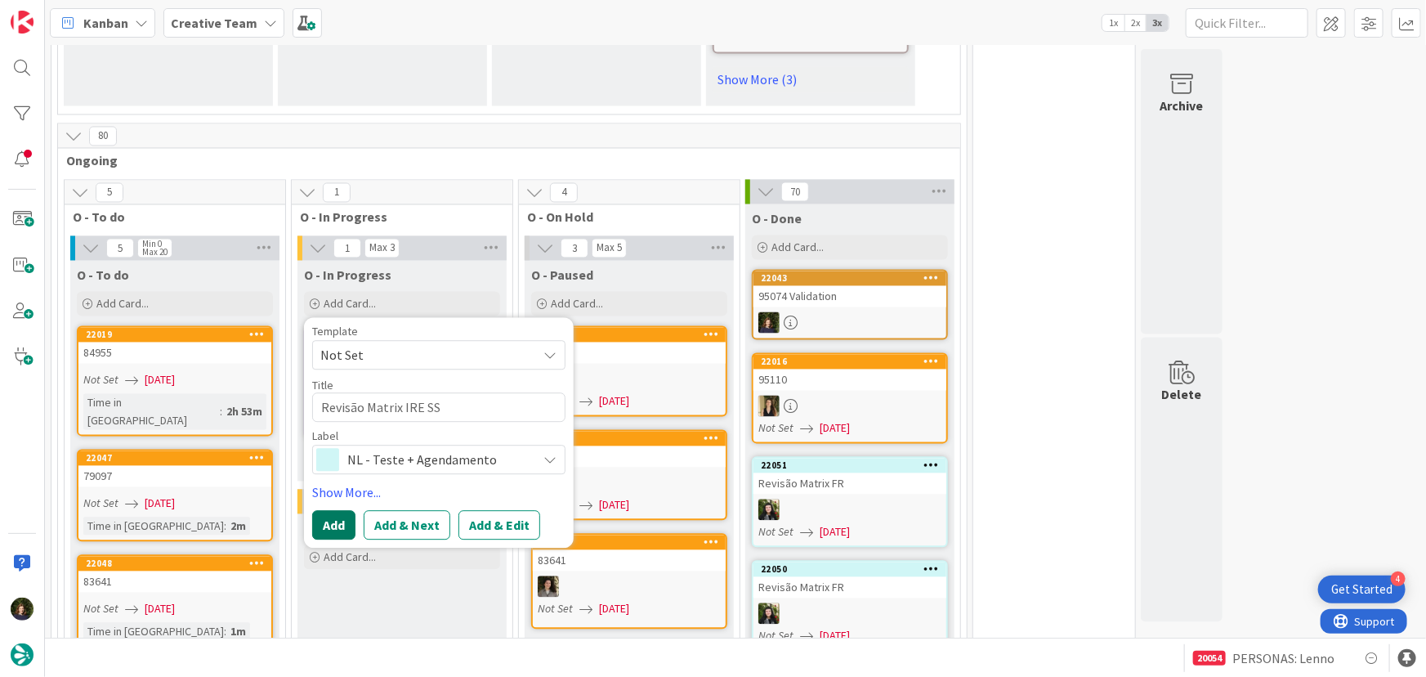
click at [333, 511] on button "Add" at bounding box center [333, 525] width 43 height 29
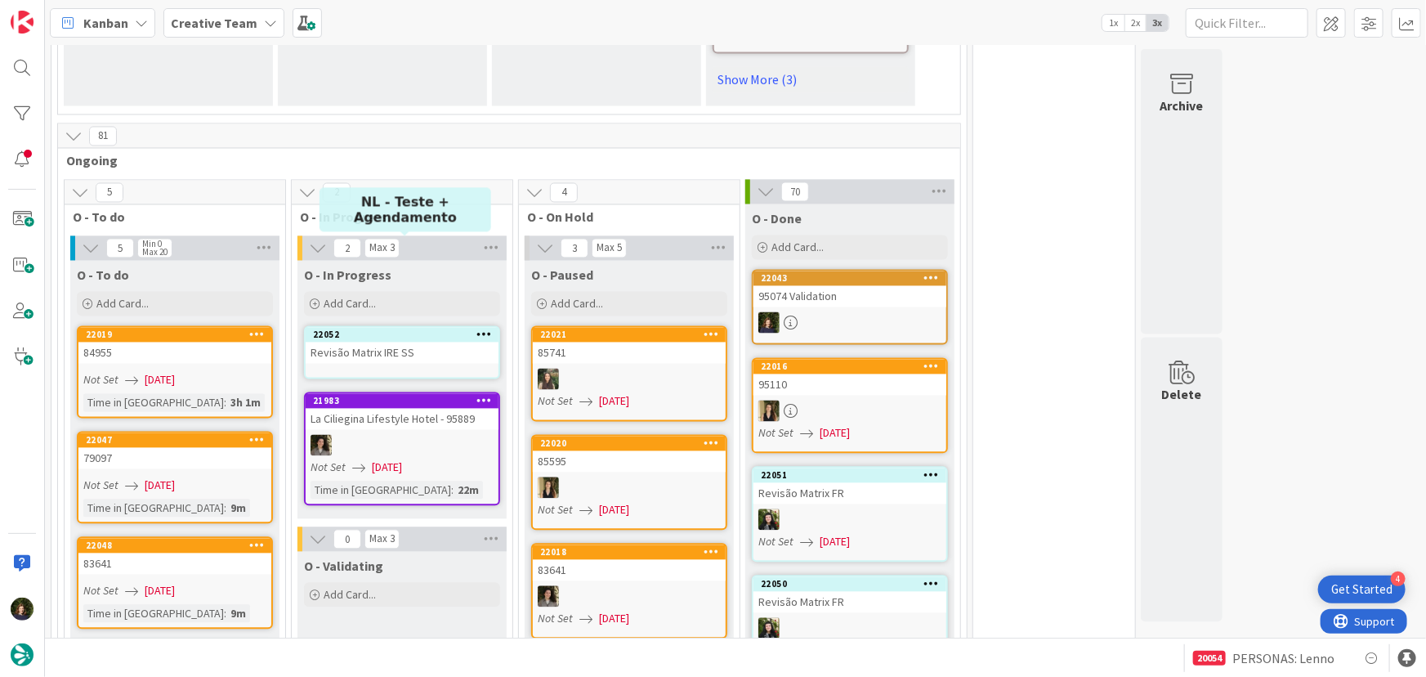
click at [398, 329] on div "22052" at bounding box center [406, 334] width 186 height 11
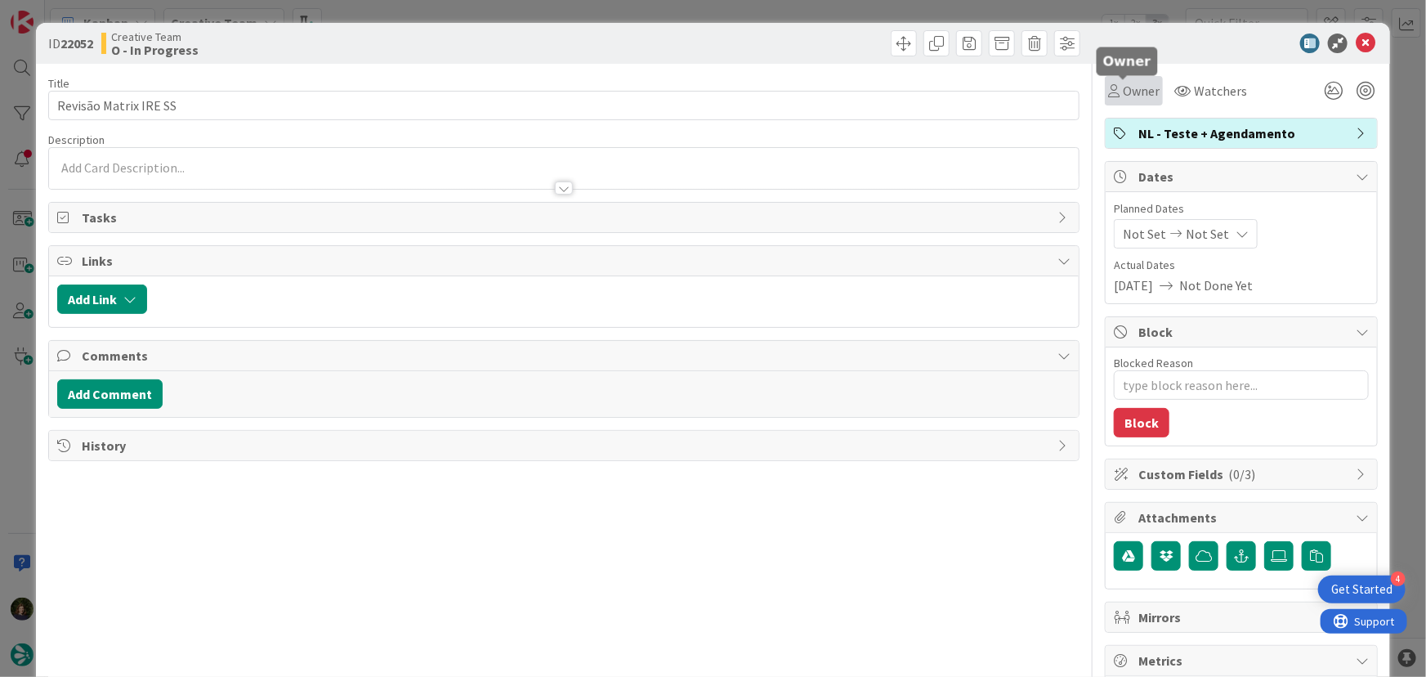
click at [1144, 89] on span "Owner" at bounding box center [1141, 91] width 37 height 20
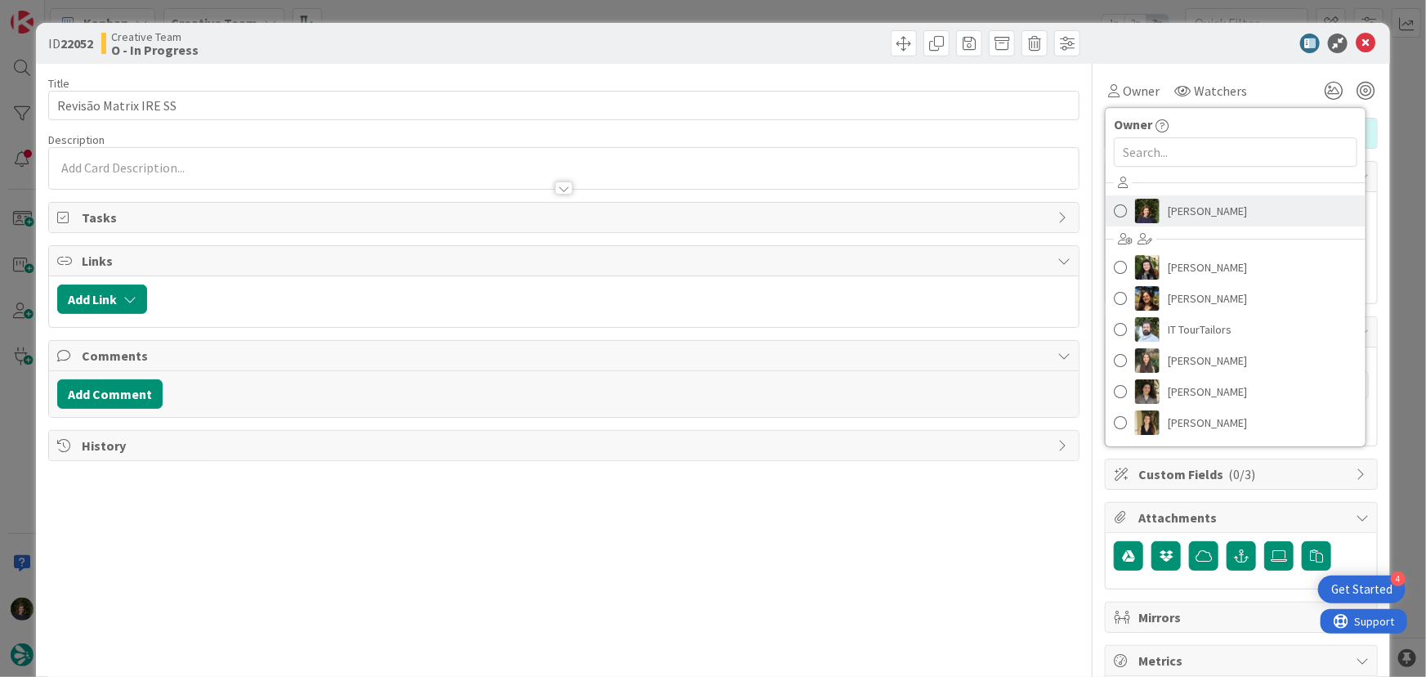
click at [1176, 203] on span "[PERSON_NAME]" at bounding box center [1207, 211] width 79 height 25
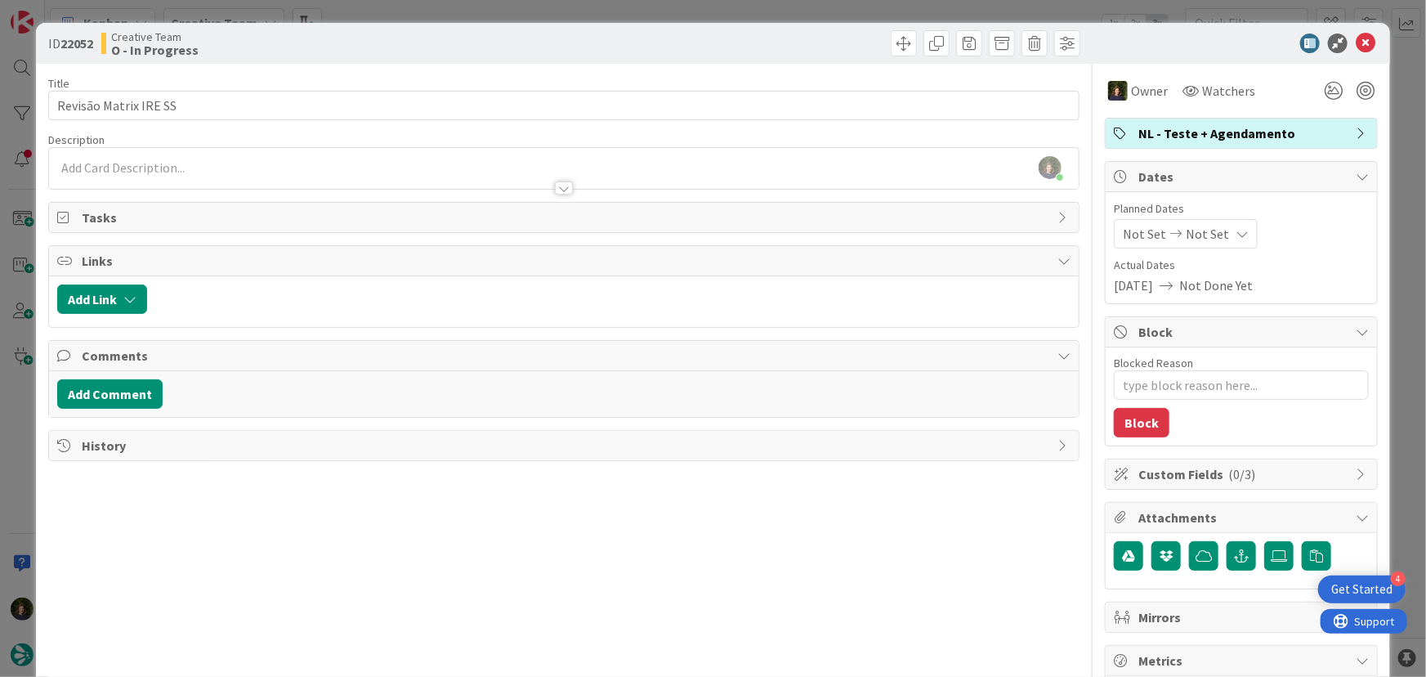
type textarea "x"
